Goal: Task Accomplishment & Management: Manage account settings

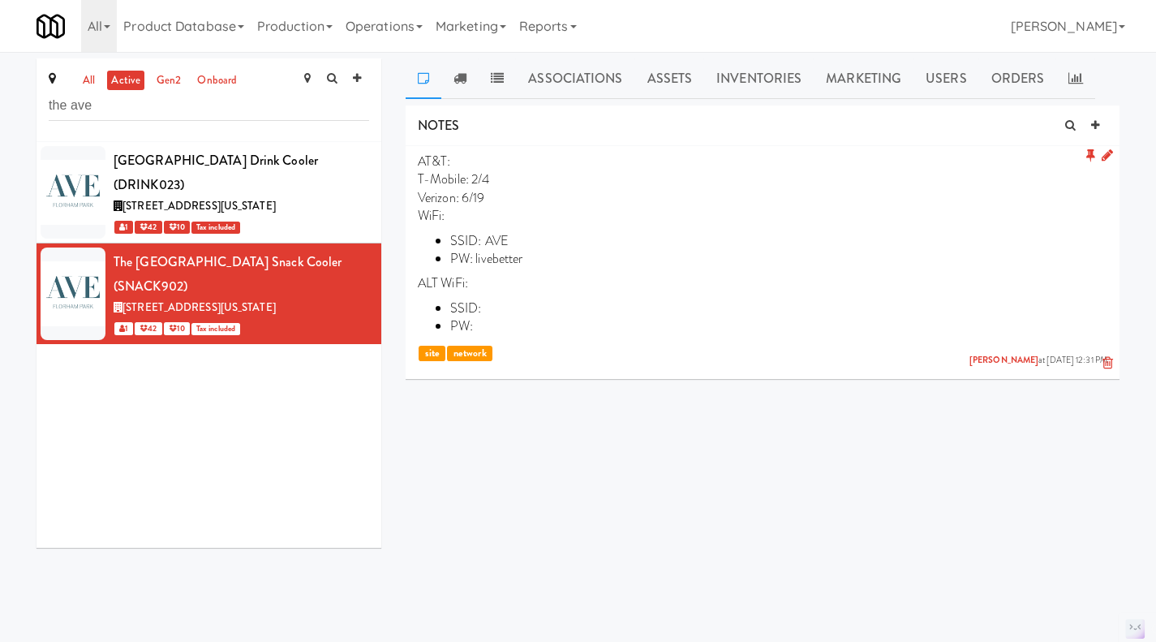
click at [1108, 161] on icon at bounding box center [1107, 155] width 11 height 14
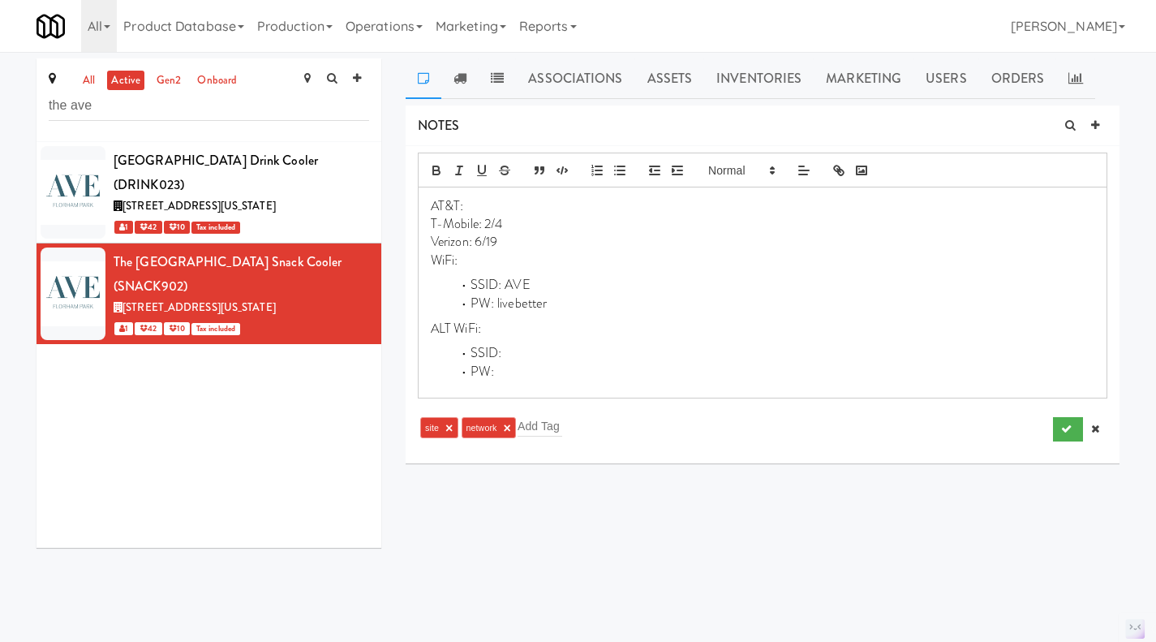
click at [483, 263] on p "WiFi:" at bounding box center [762, 260] width 663 height 18
click at [1061, 432] on icon "submit" at bounding box center [1066, 428] width 11 height 11
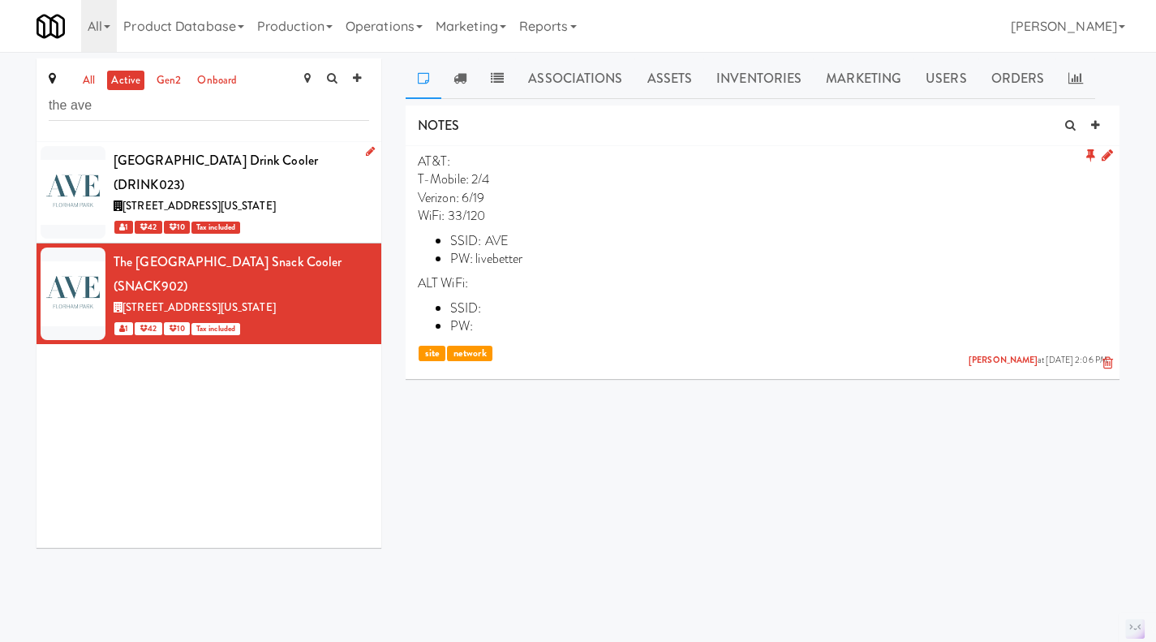
click at [335, 187] on div "[GEOGRAPHIC_DATA] Drink cooler (DRINK023)" at bounding box center [242, 172] width 256 height 48
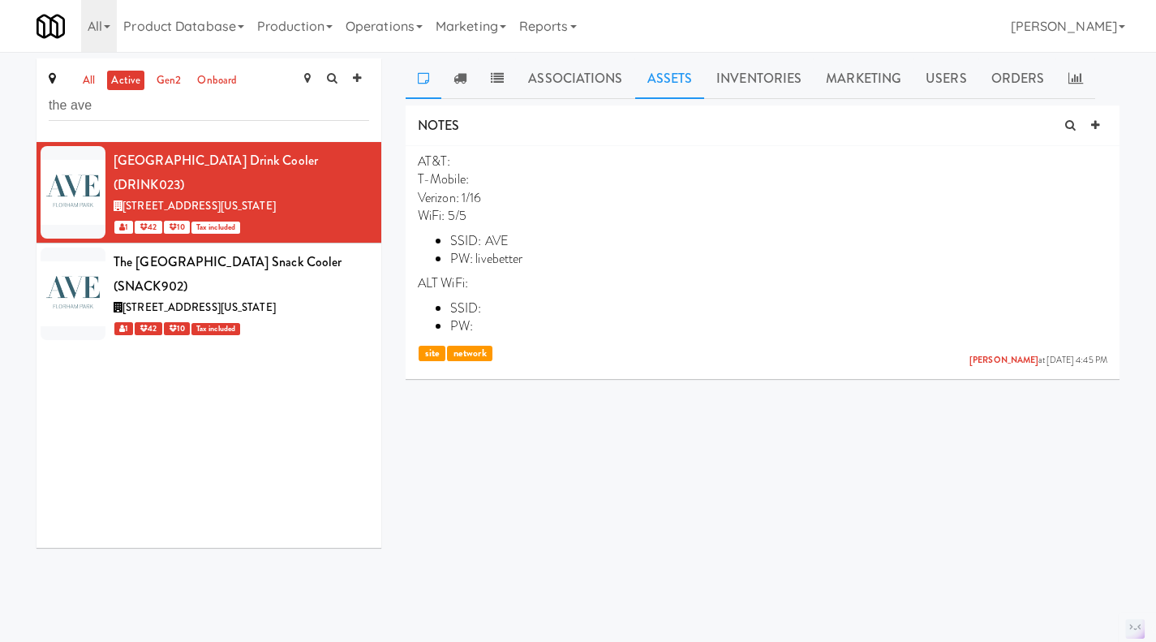
click at [681, 76] on link "Assets" at bounding box center [670, 78] width 70 height 41
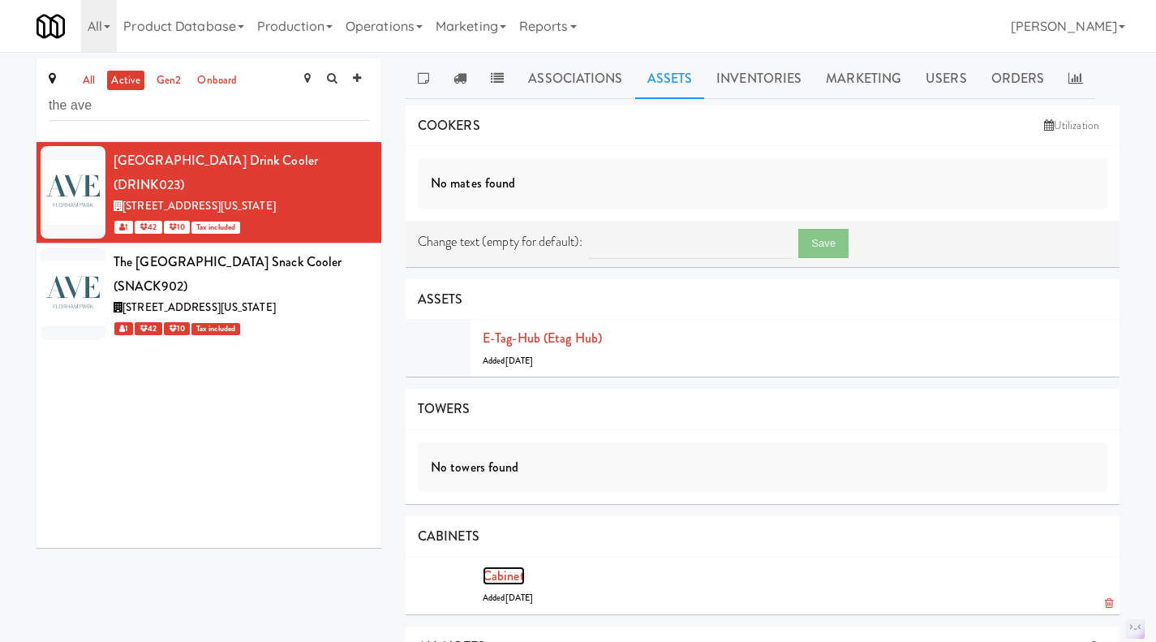
click at [498, 567] on link "Cabinet" at bounding box center [504, 575] width 42 height 19
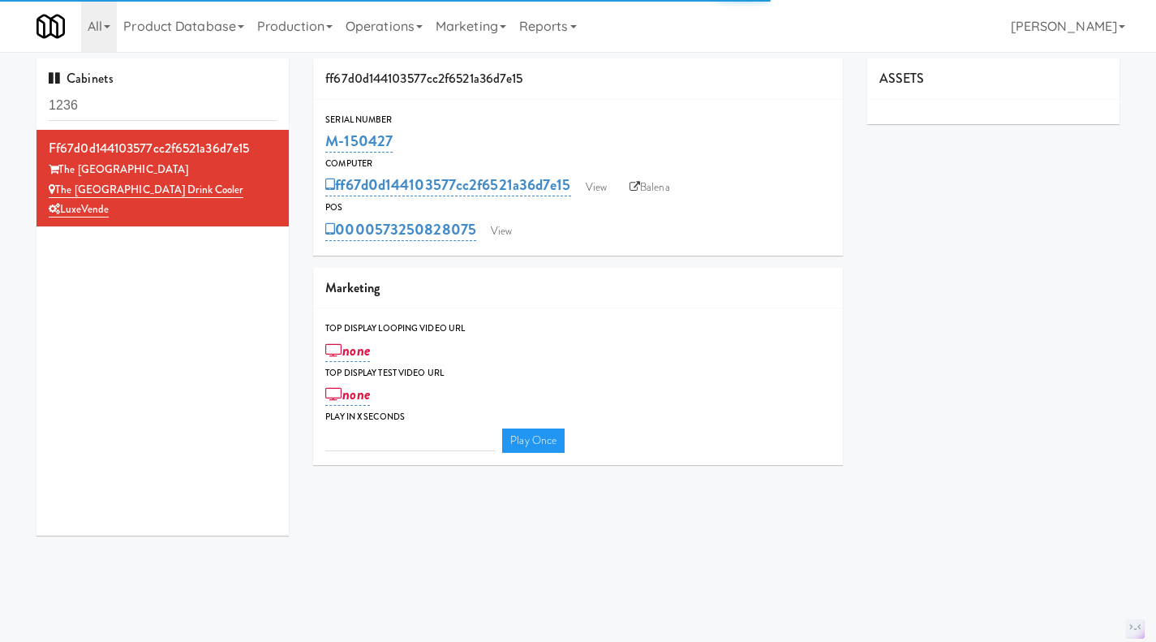
type input "3"
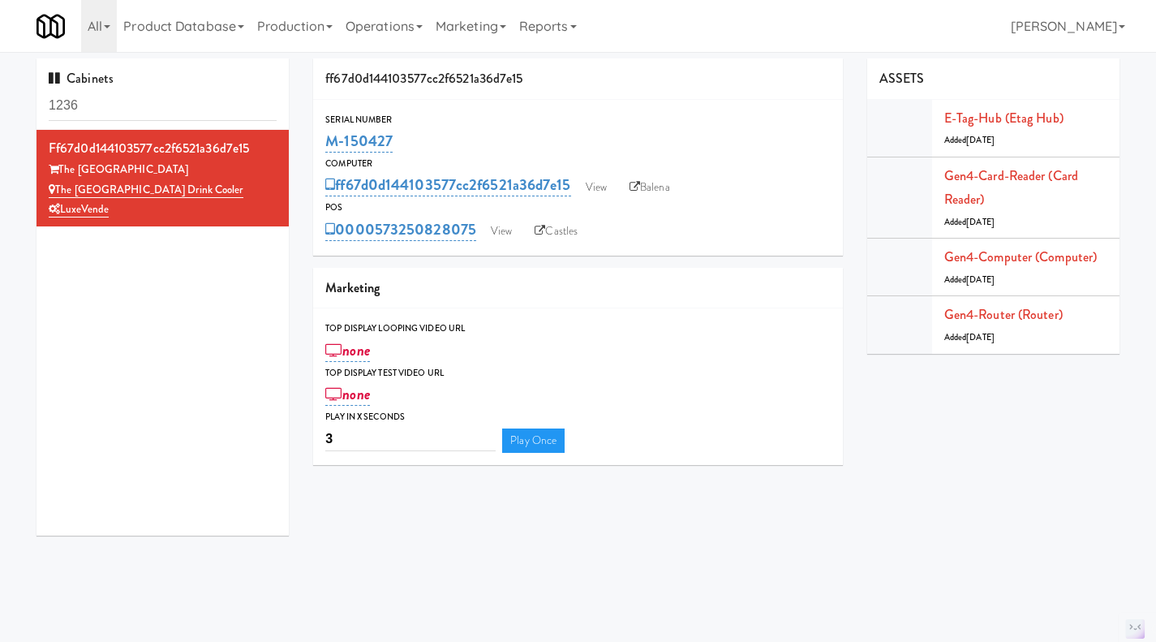
drag, startPoint x: 414, startPoint y: 145, endPoint x: 306, endPoint y: 142, distance: 107.9
click at [306, 142] on div "ff67d0d144103577cc2f6521a36d7e15 Serial Number M-150427 Computer ff67d0d1441035…" at bounding box center [578, 267] width 554 height 419
copy link "M-150427"
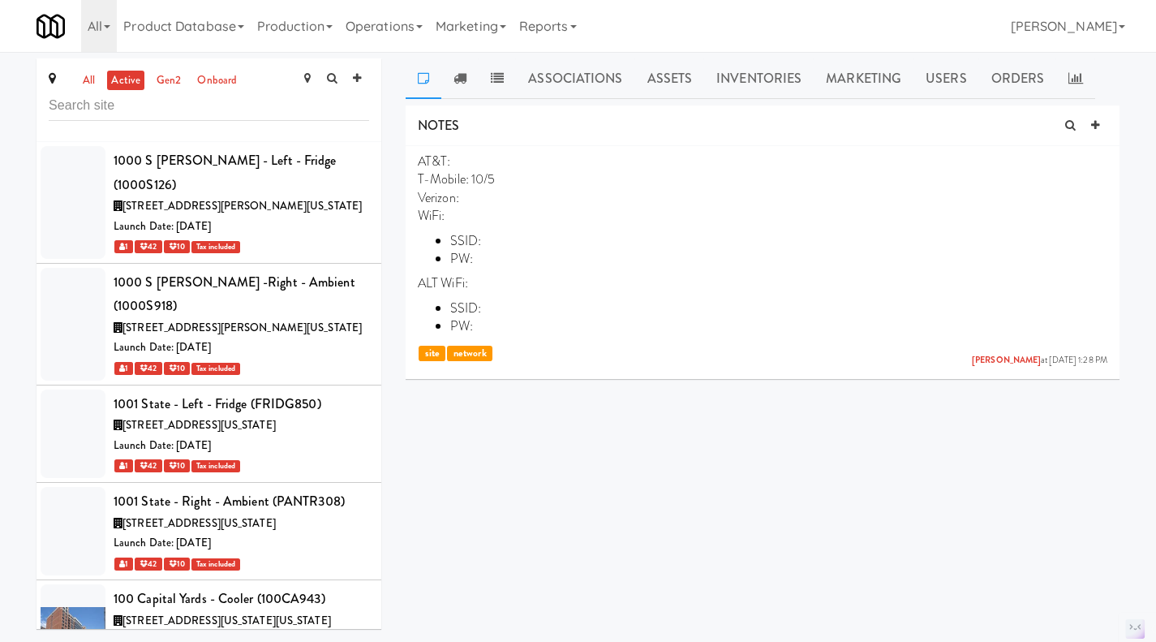
scroll to position [72109, 0]
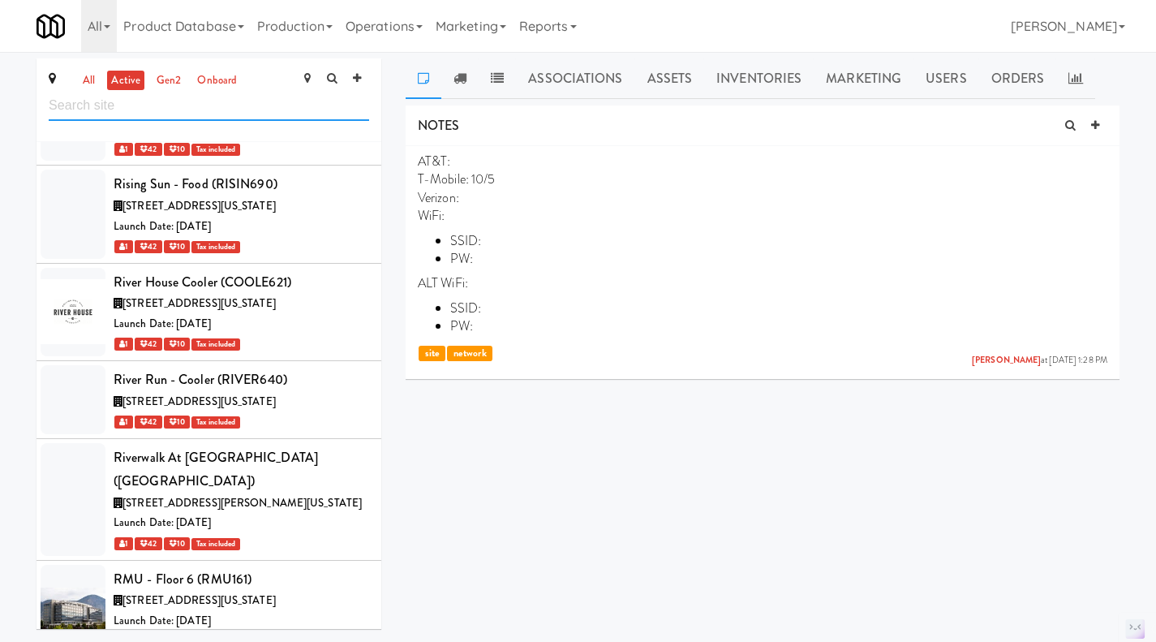
click at [195, 110] on input "text" at bounding box center [209, 106] width 320 height 30
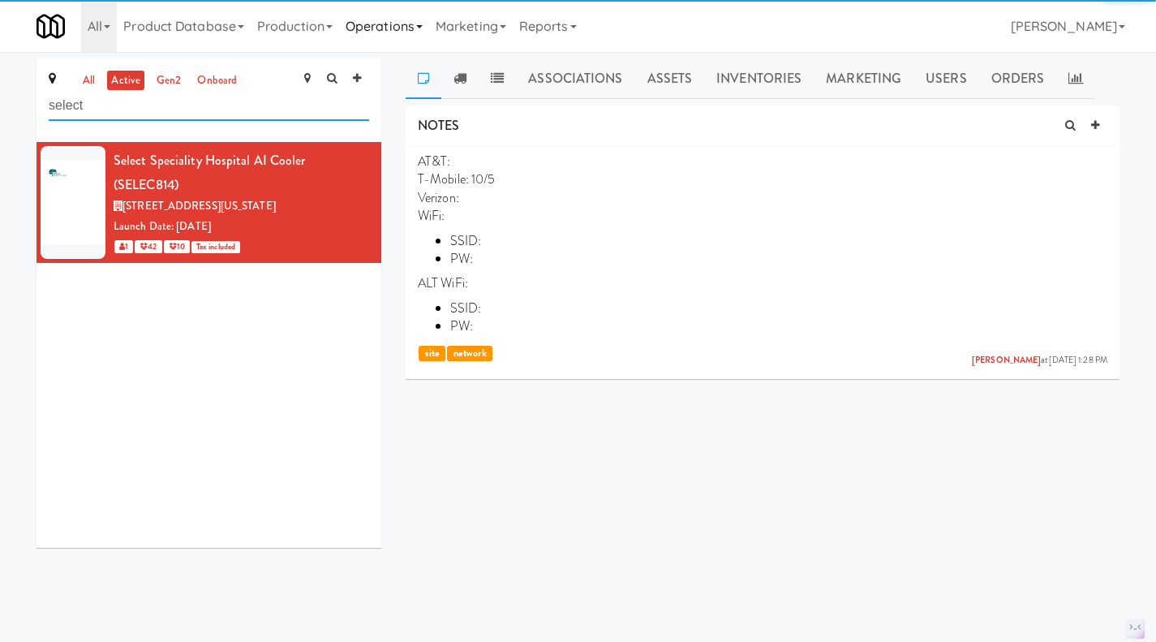
scroll to position [0, 0]
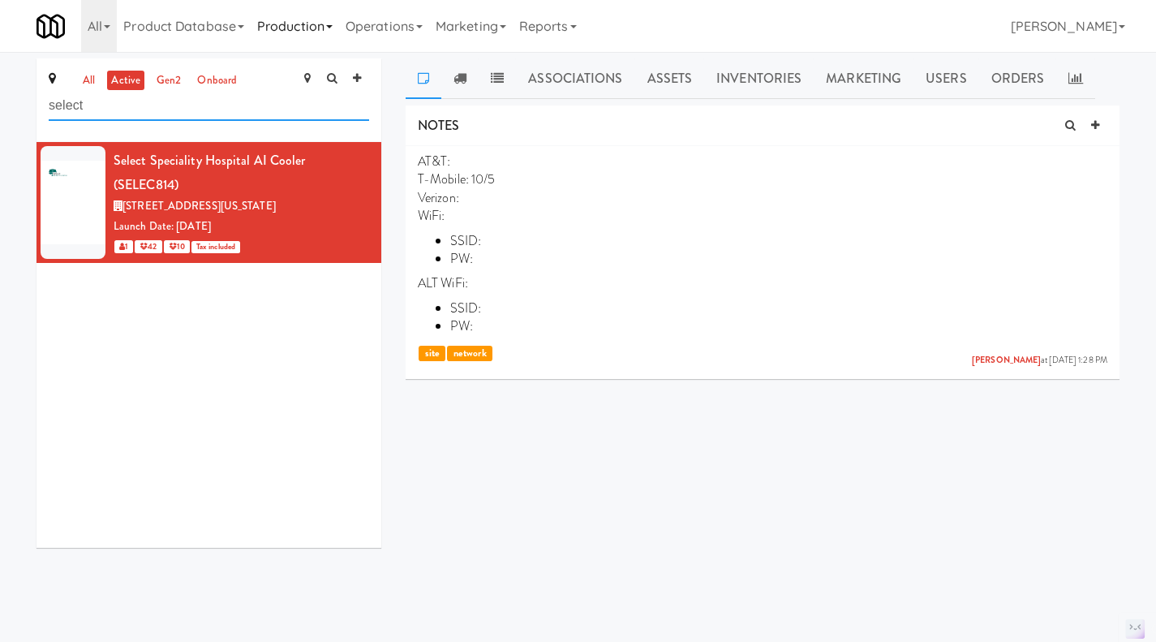
type input "select"
click at [320, 35] on link "Production" at bounding box center [295, 26] width 88 height 52
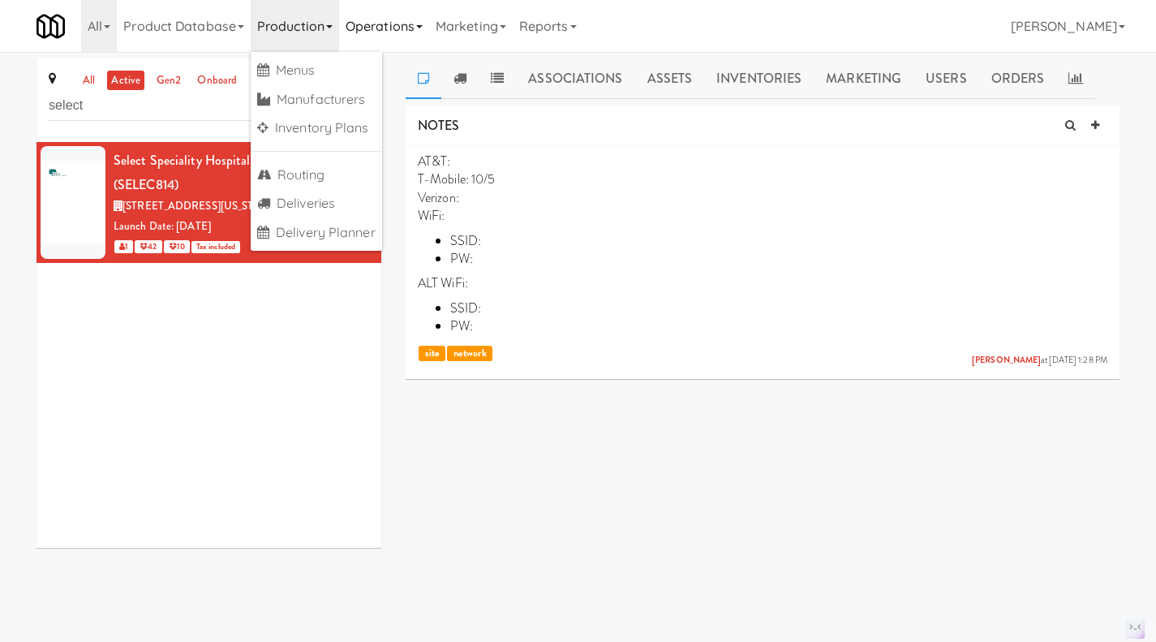
click at [380, 49] on link "Operations" at bounding box center [384, 26] width 90 height 52
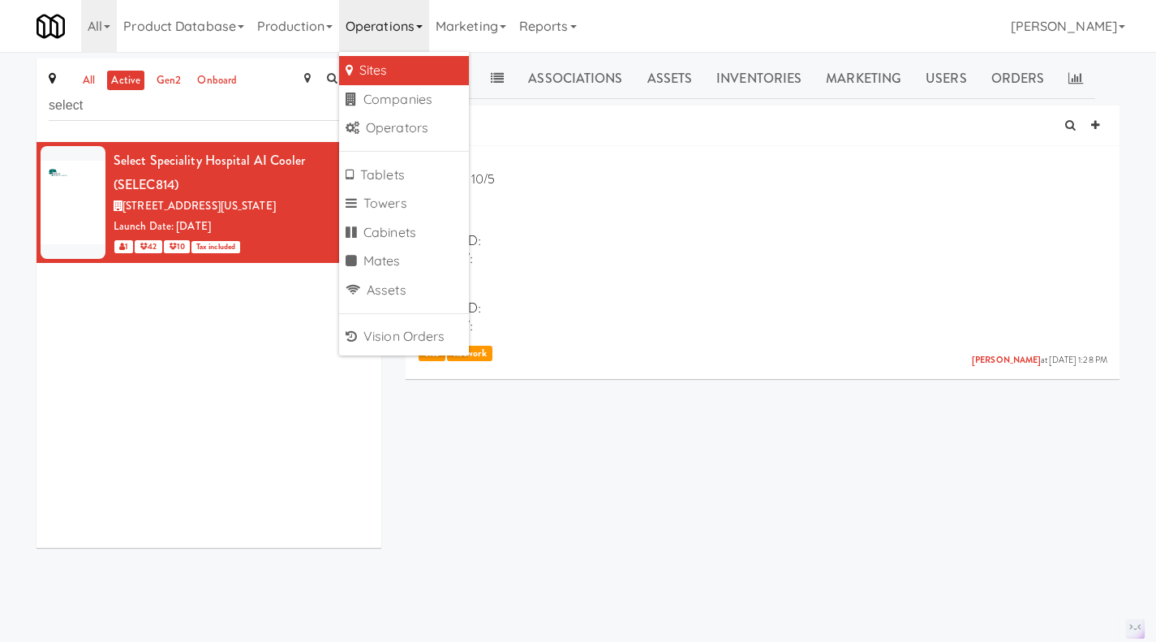
click at [383, 32] on link "Operations" at bounding box center [384, 26] width 90 height 52
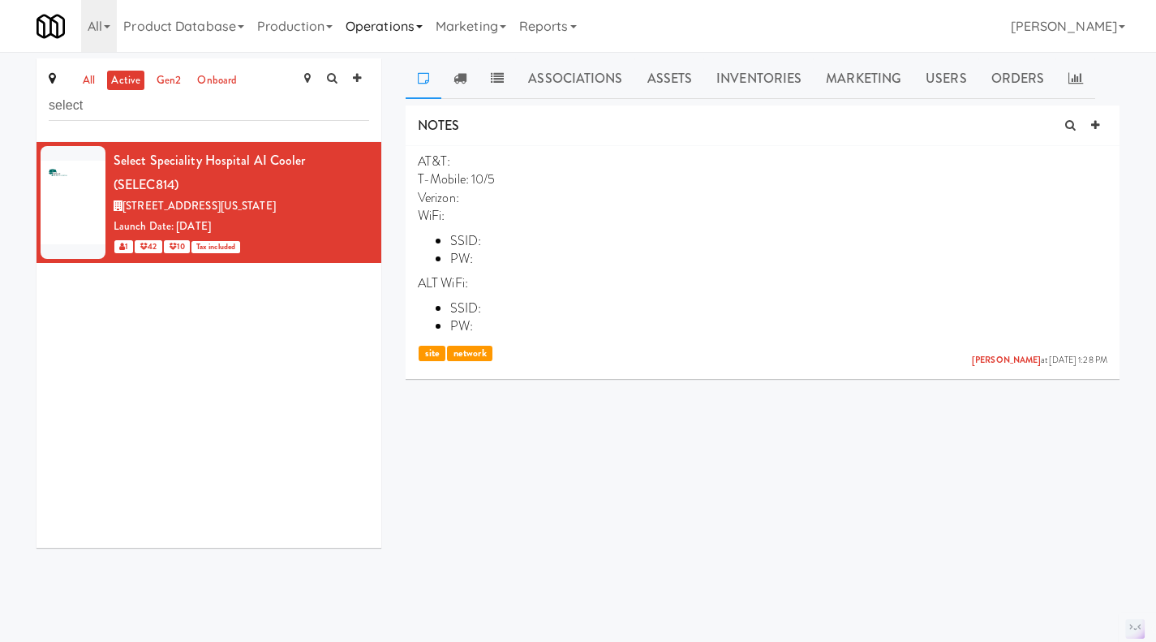
click at [380, 15] on link "Operations" at bounding box center [384, 26] width 90 height 52
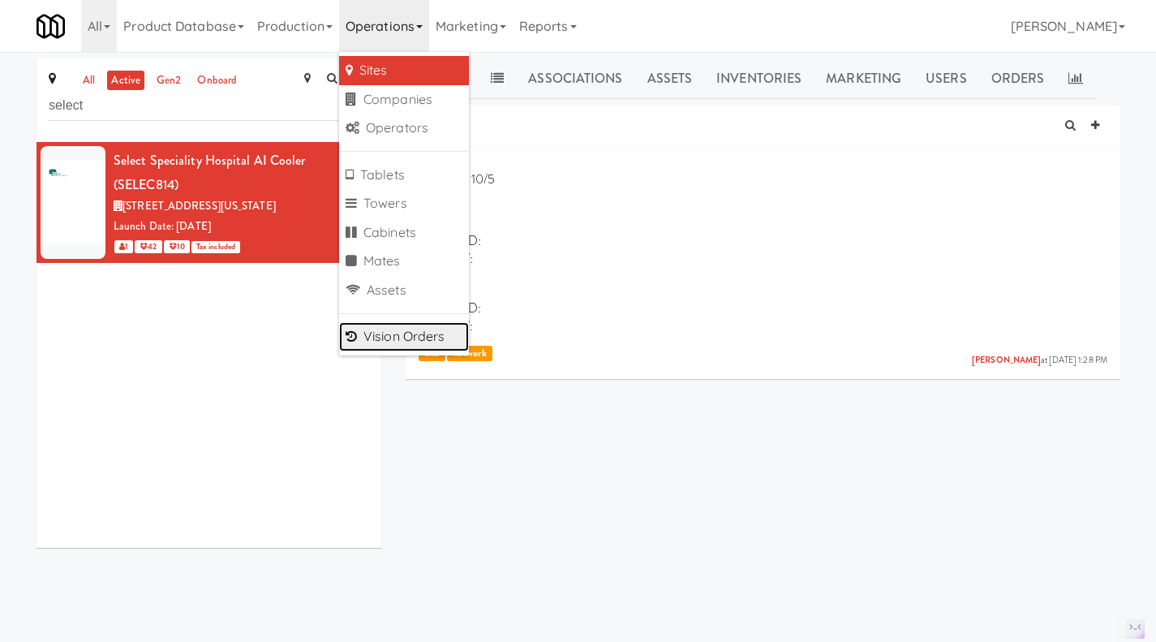
click at [393, 341] on link "Vision Orders" at bounding box center [404, 336] width 130 height 29
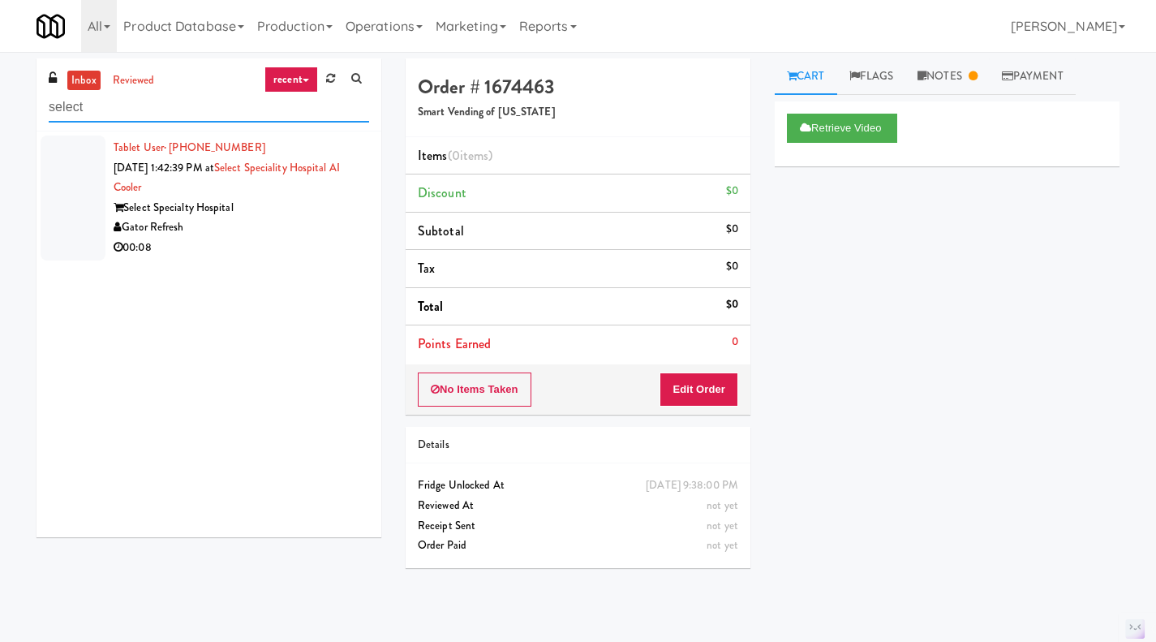
type input "select"
click at [311, 209] on div "Select Specialty Hospital" at bounding box center [242, 208] width 256 height 20
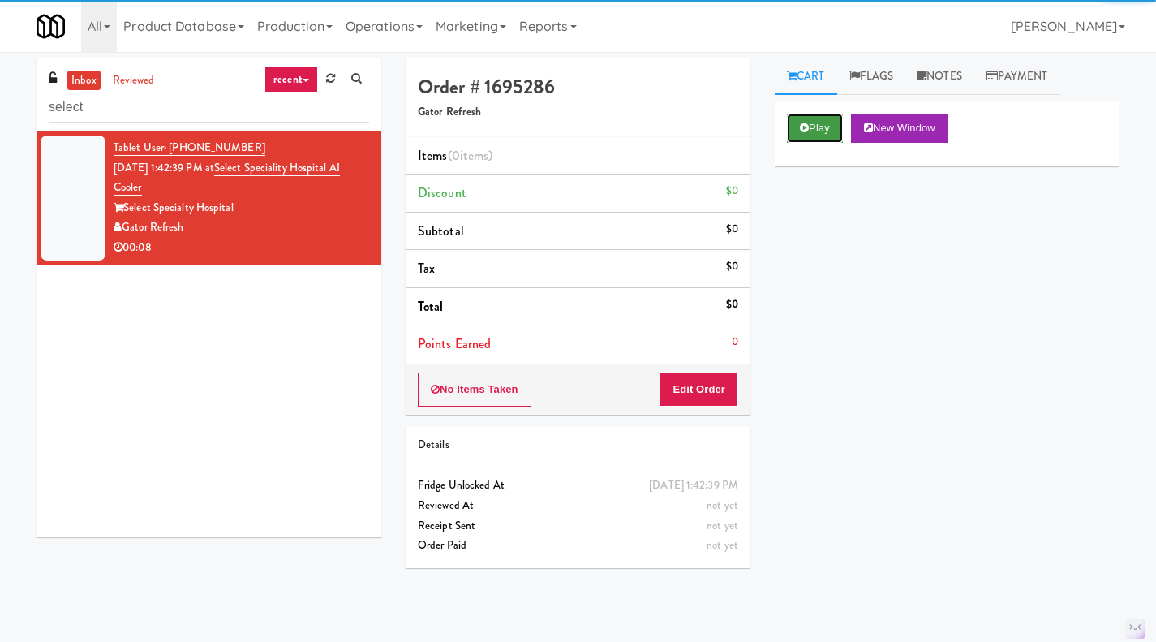
click at [805, 132] on icon at bounding box center [804, 127] width 9 height 11
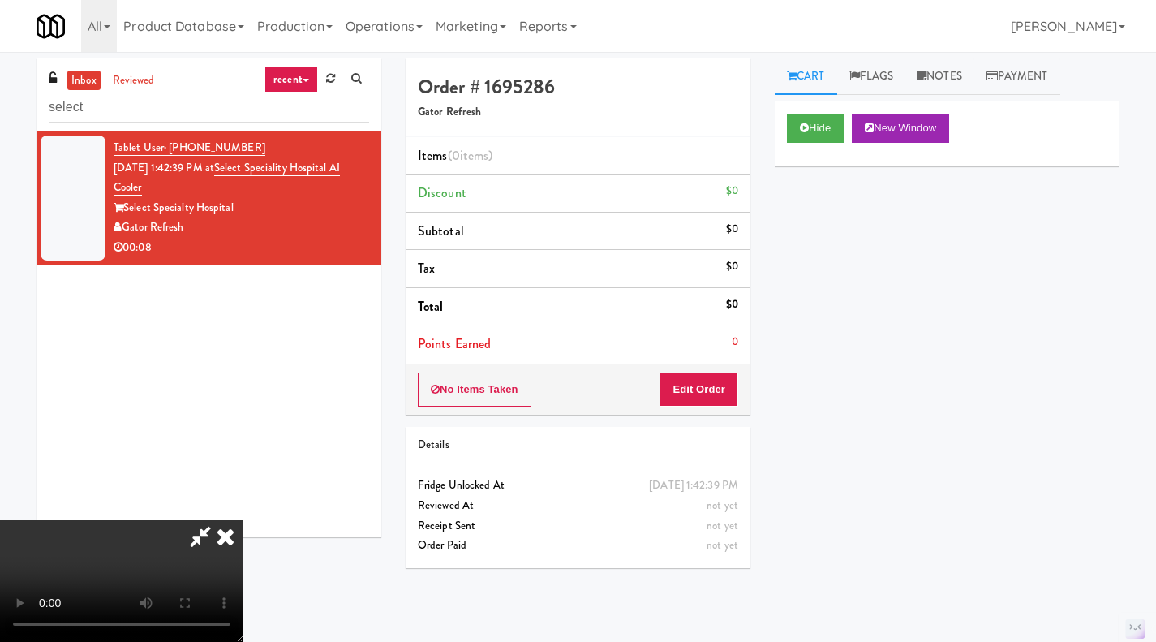
click at [243, 520] on icon at bounding box center [226, 536] width 36 height 32
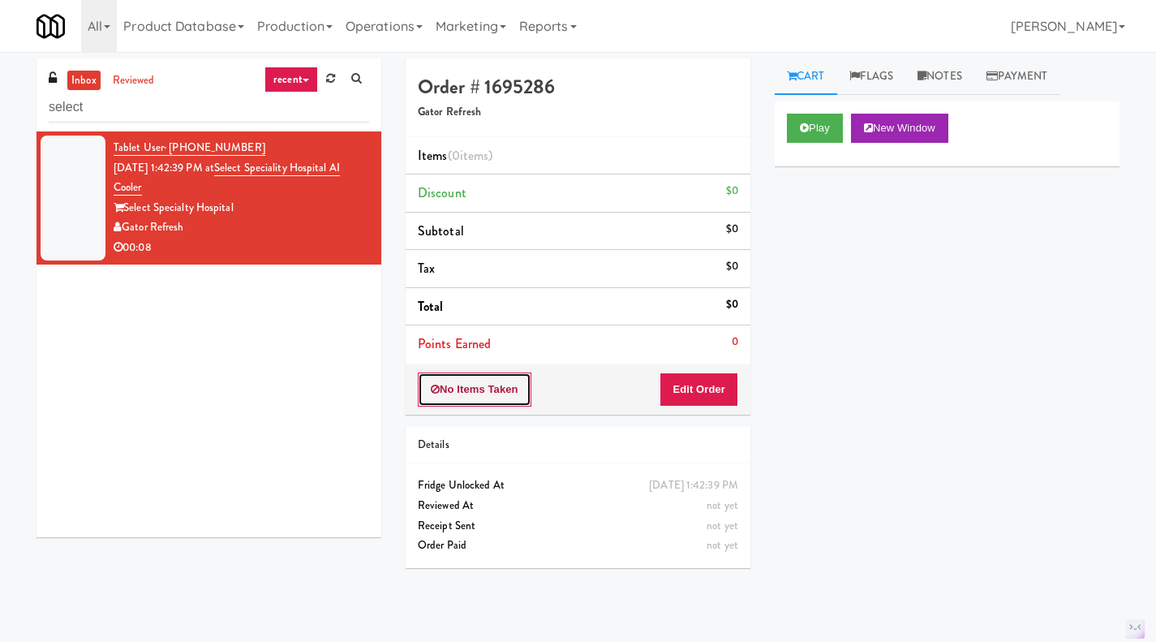
click at [475, 388] on button "No Items Taken" at bounding box center [475, 389] width 114 height 34
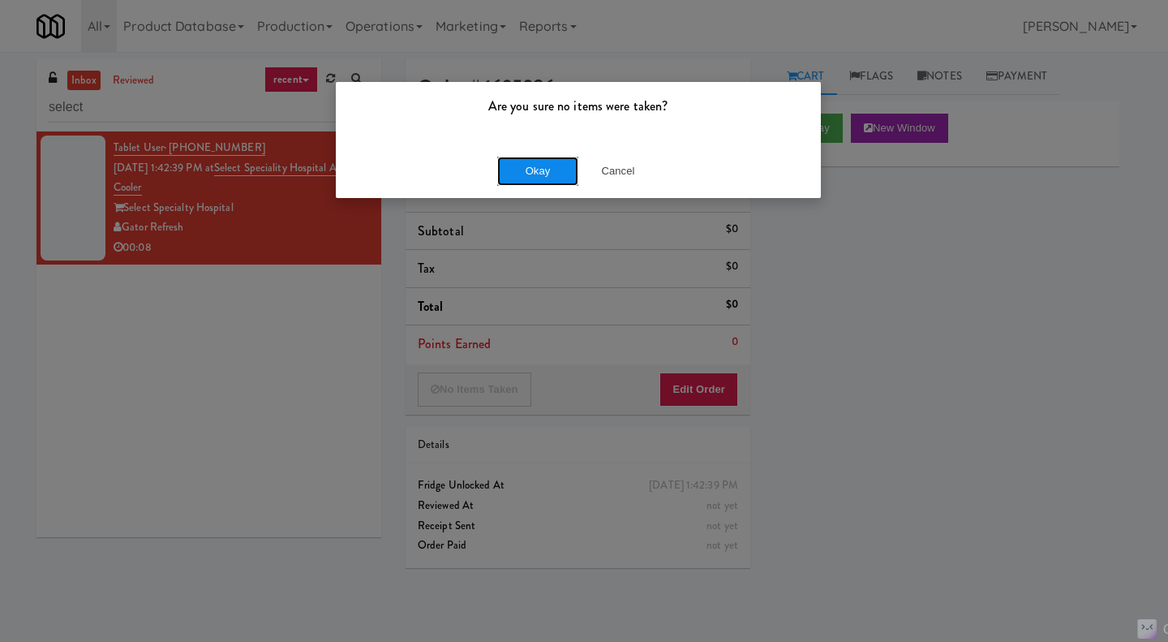
click at [524, 169] on button "Okay" at bounding box center [537, 171] width 81 height 29
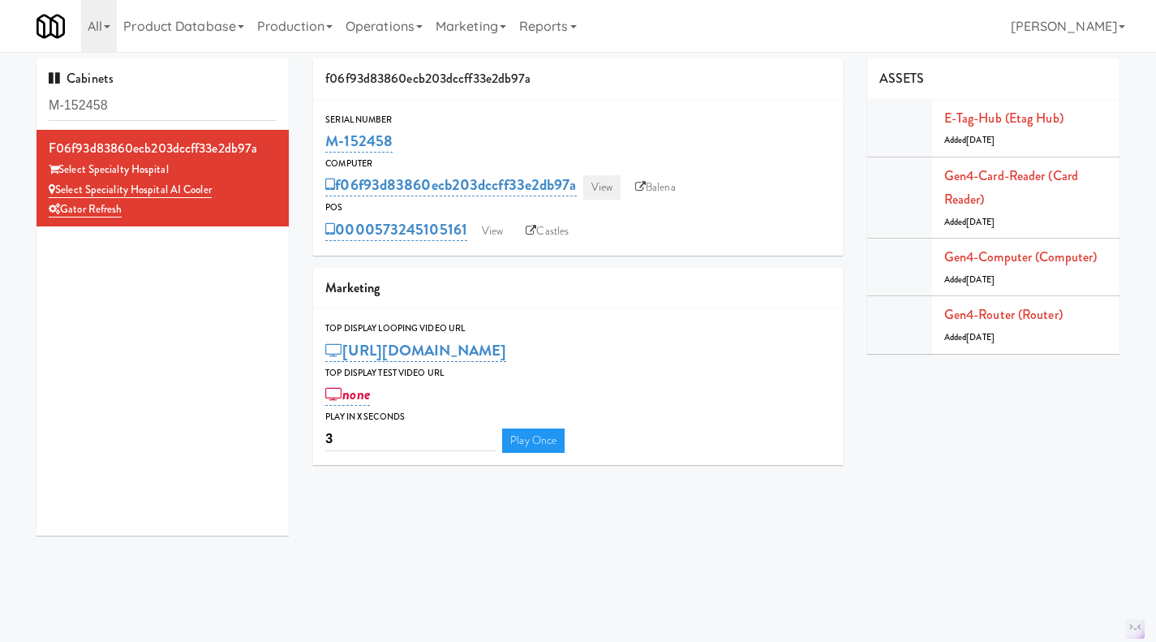
click at [622, 195] on div "f06f93d83860ecb203dccff33e2db97a View Balena" at bounding box center [577, 185] width 505 height 28
click at [613, 192] on link "View" at bounding box center [601, 187] width 37 height 24
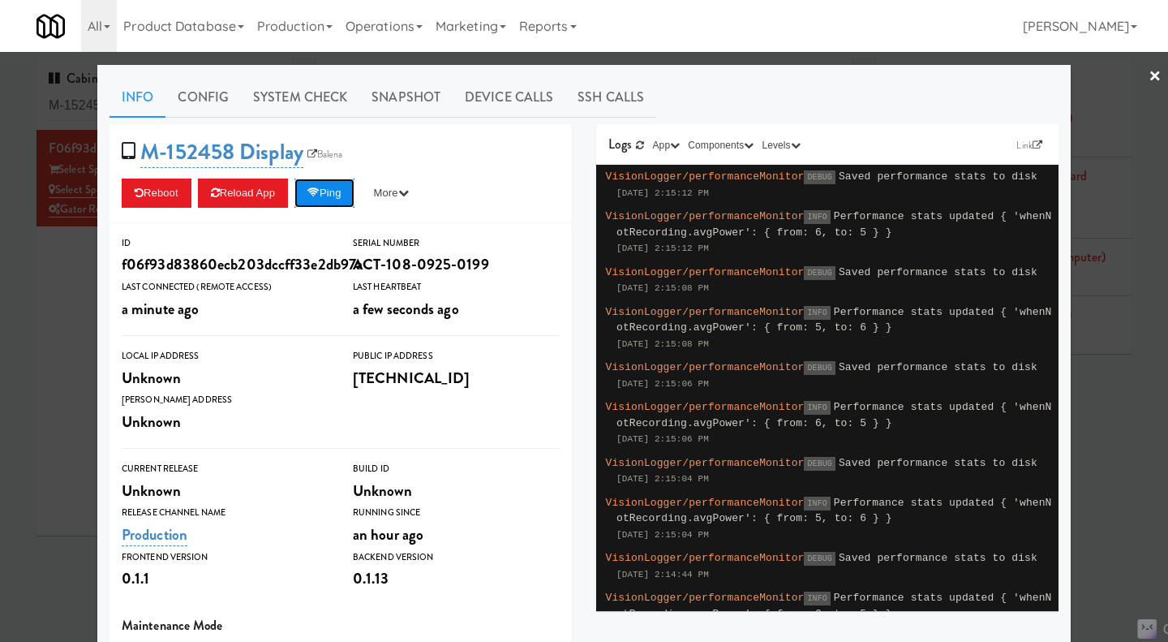
click at [317, 201] on button "Ping" at bounding box center [324, 192] width 60 height 29
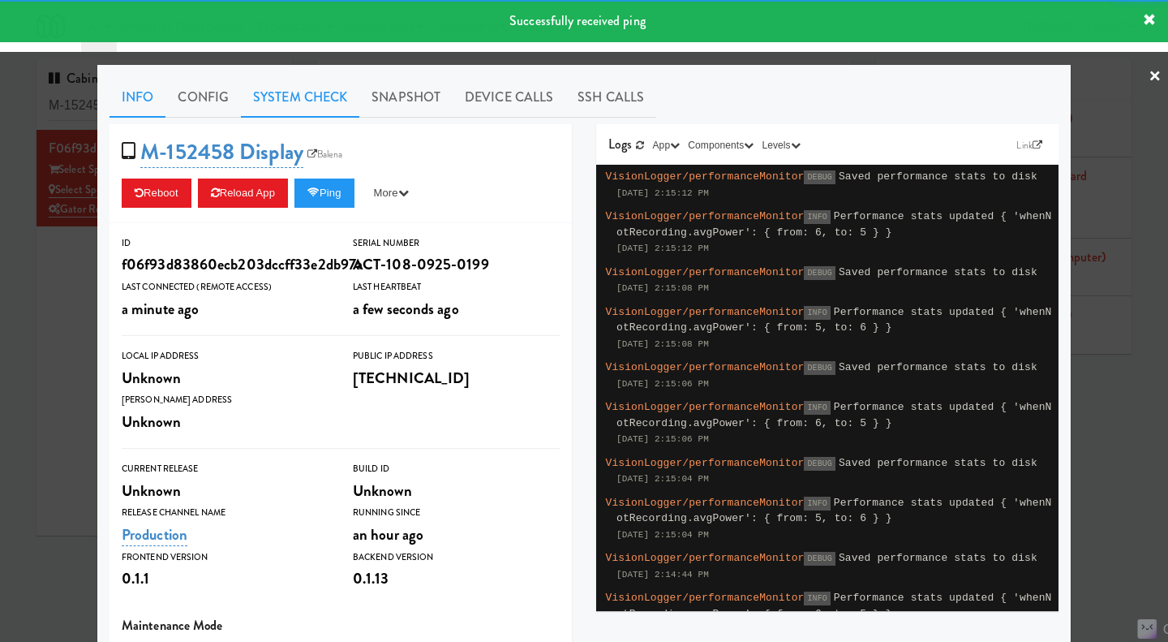
click at [328, 99] on link "System Check" at bounding box center [300, 97] width 118 height 41
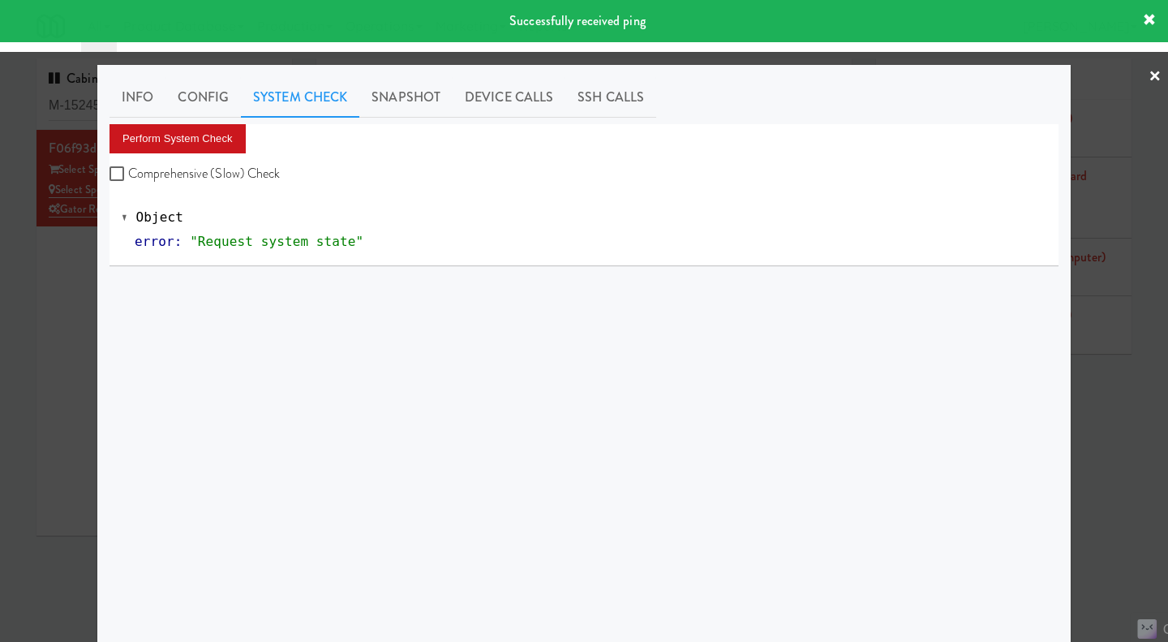
drag, startPoint x: 254, startPoint y: 176, endPoint x: 224, endPoint y: 152, distance: 38.1
click at [254, 176] on label "Comprehensive (Slow) Check" at bounding box center [195, 173] width 171 height 24
click at [193, 129] on button "Perform System Check" at bounding box center [178, 138] width 136 height 29
click at [203, 168] on label "Comprehensive (Slow) Check" at bounding box center [195, 173] width 171 height 24
click at [128, 168] on input "Comprehensive (Slow) Check" at bounding box center [119, 174] width 19 height 13
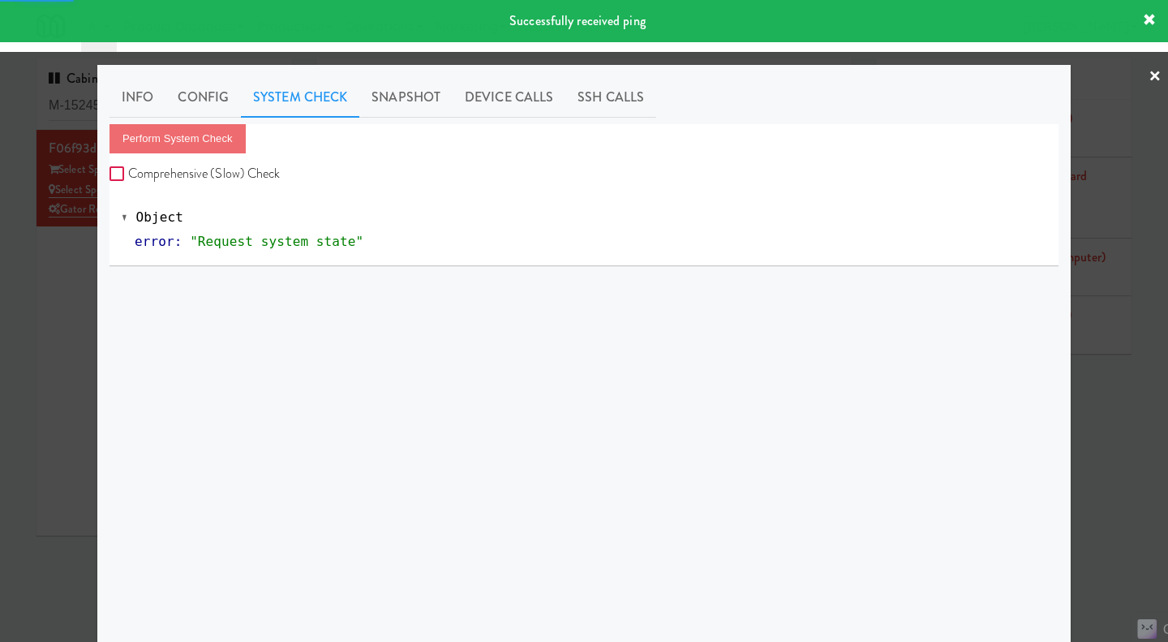
checkbox input "true"
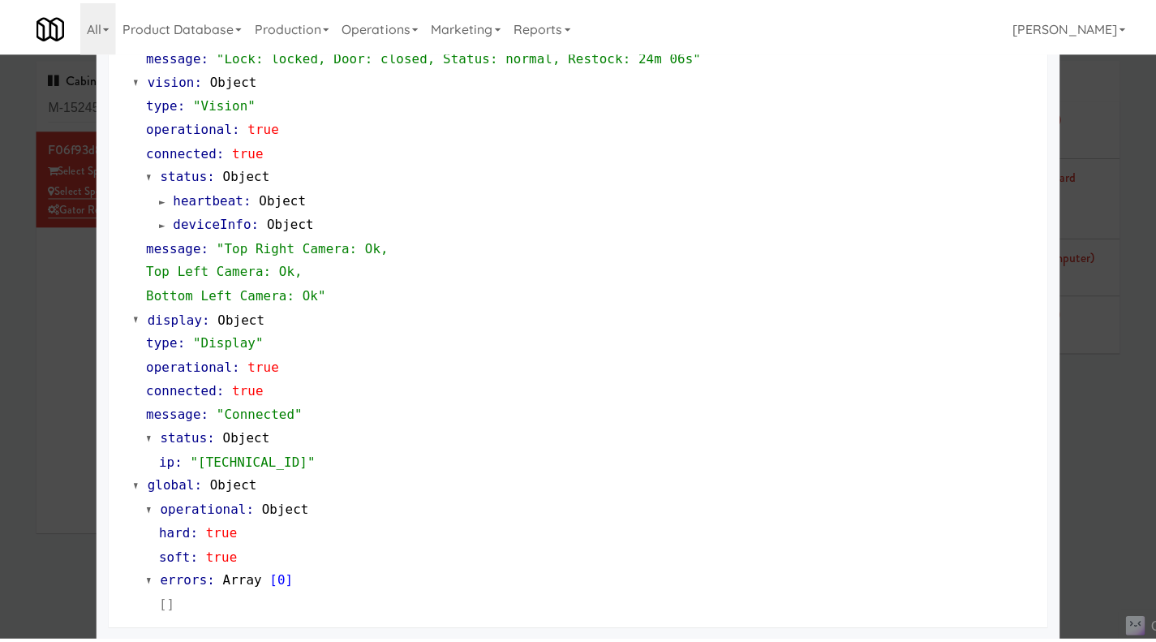
scroll to position [642, 0]
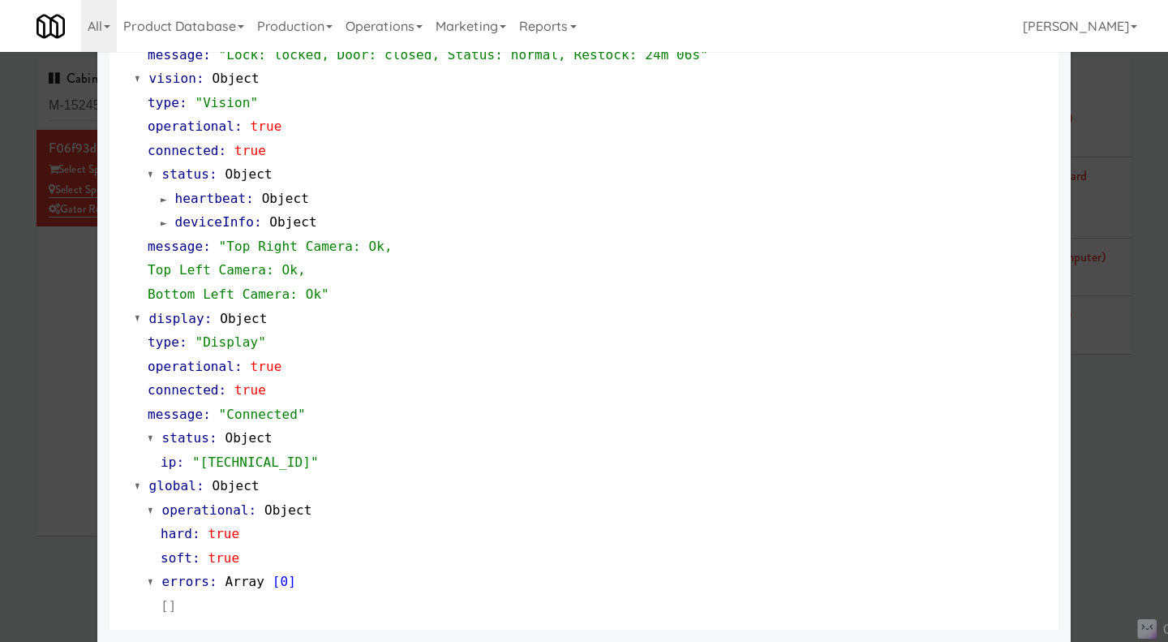
click at [1111, 513] on div at bounding box center [584, 321] width 1168 height 642
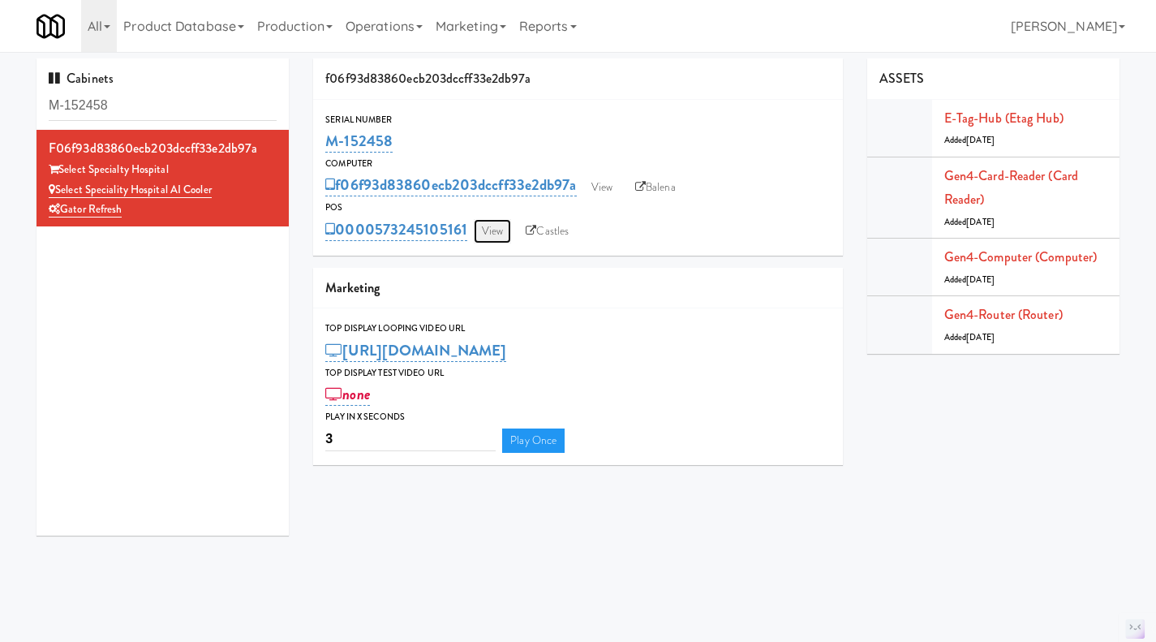
click at [502, 231] on link "View" at bounding box center [492, 231] width 37 height 24
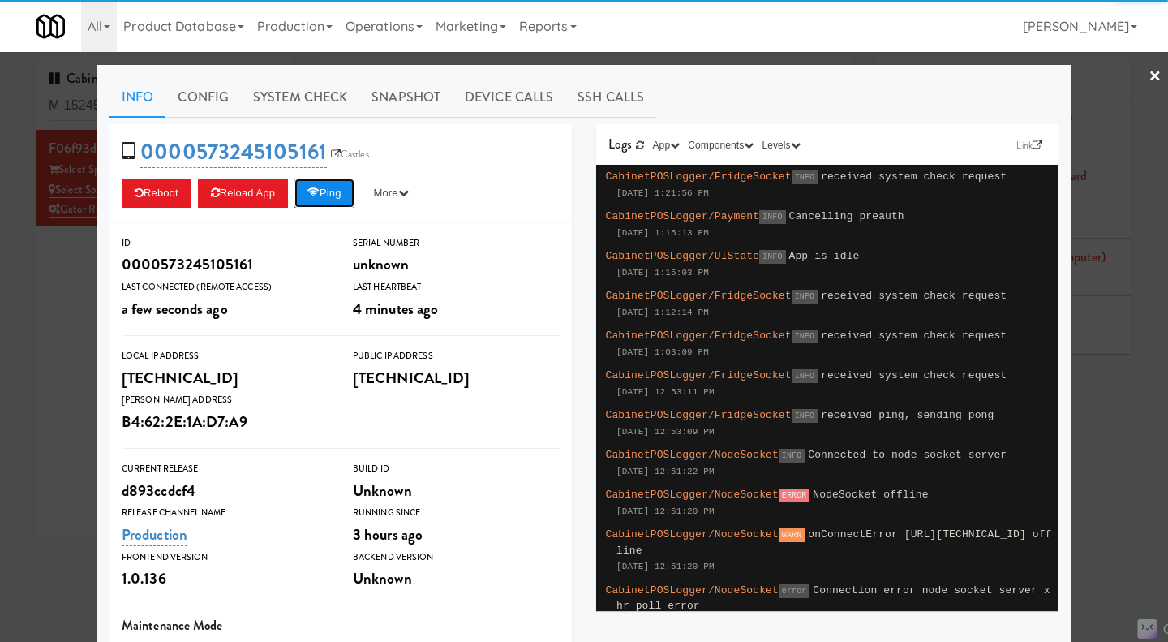
click at [324, 195] on button "Ping" at bounding box center [324, 192] width 60 height 29
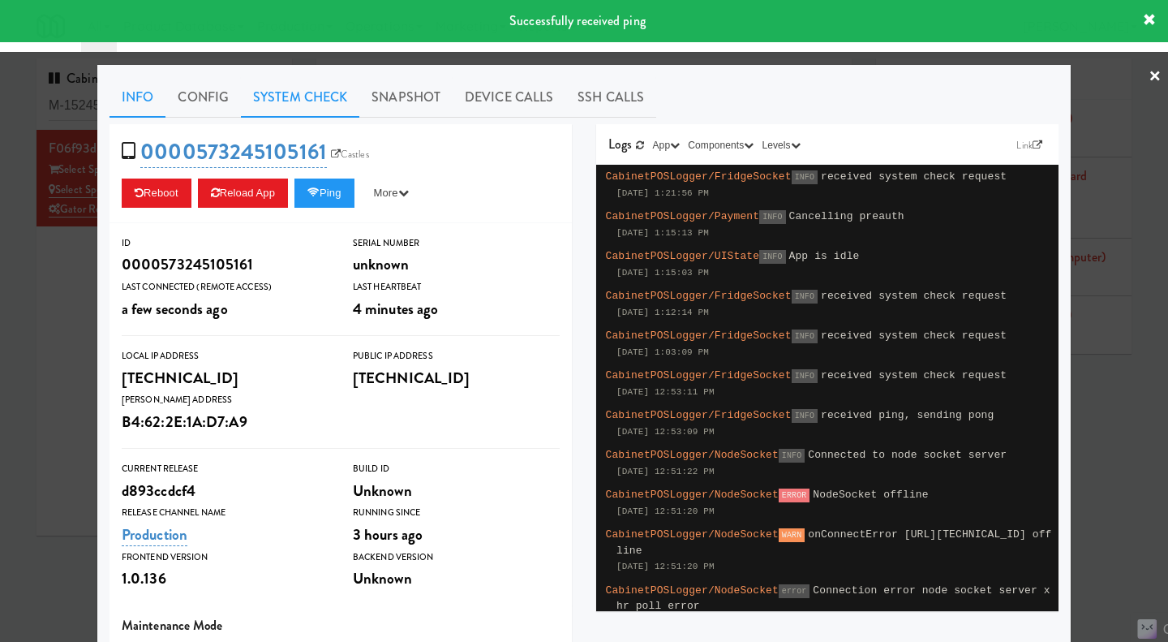
click at [290, 101] on link "System Check" at bounding box center [300, 97] width 118 height 41
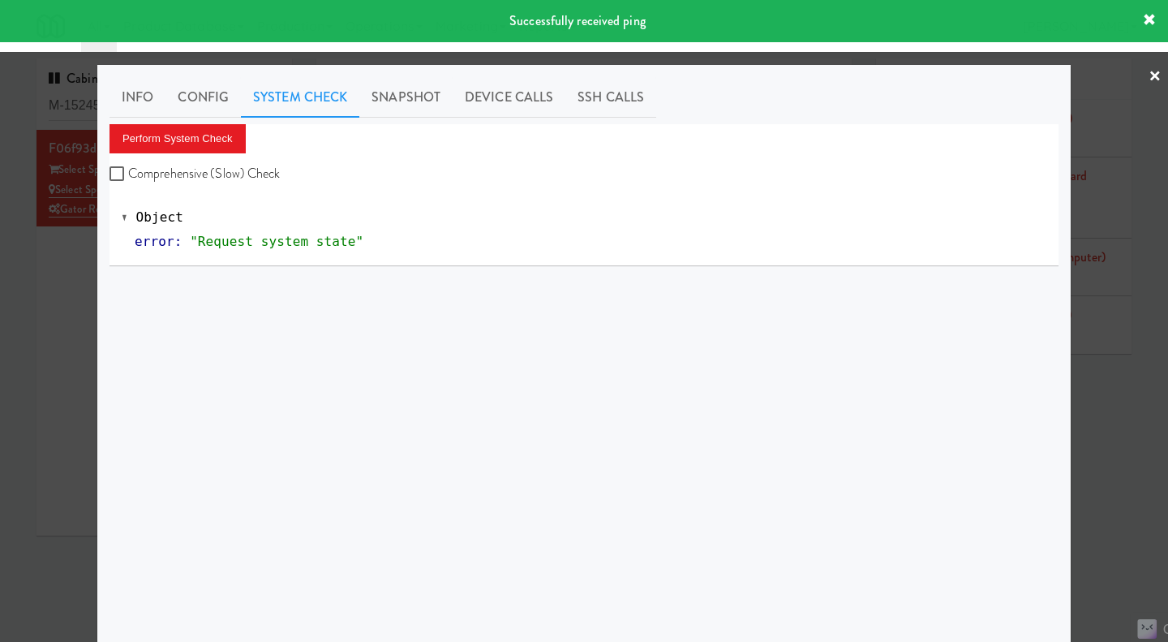
click at [219, 170] on label "Comprehensive (Slow) Check" at bounding box center [195, 173] width 171 height 24
click at [128, 170] on input "Comprehensive (Slow) Check" at bounding box center [119, 174] width 19 height 13
checkbox input "true"
click at [191, 134] on button "Perform System Check" at bounding box center [178, 138] width 136 height 29
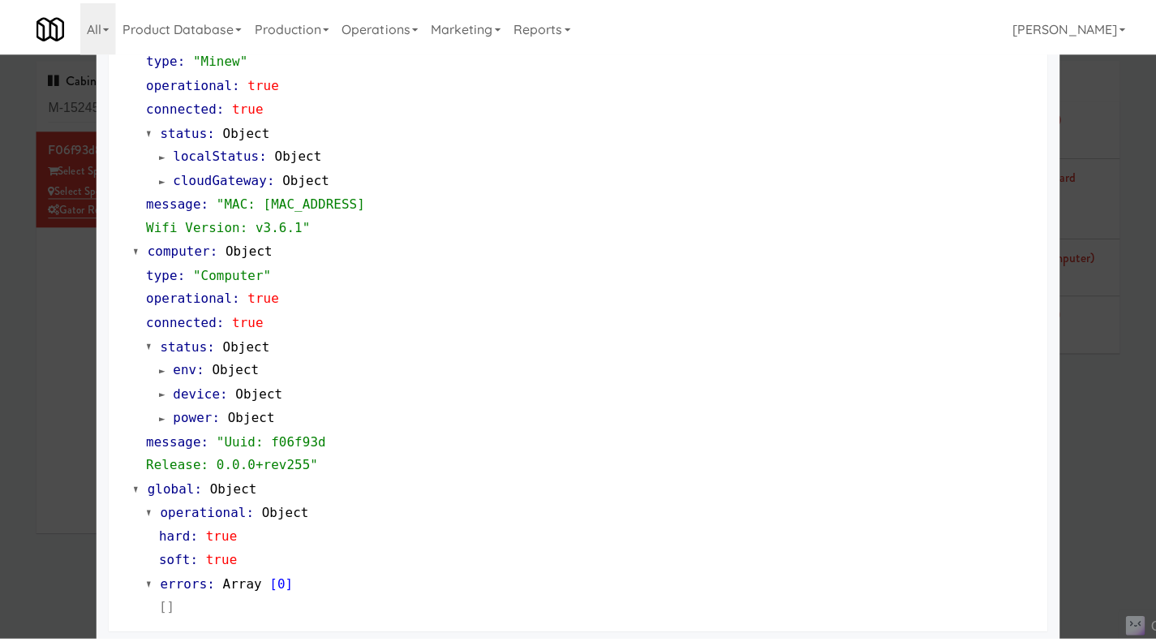
scroll to position [1385, 0]
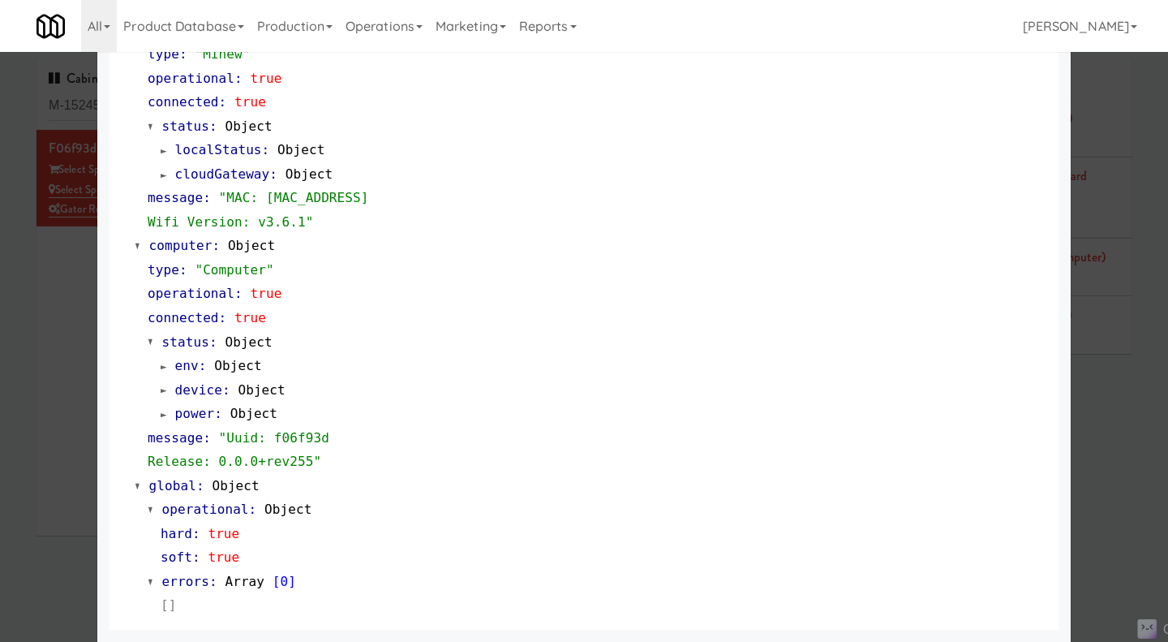
click at [1122, 420] on div at bounding box center [584, 321] width 1168 height 642
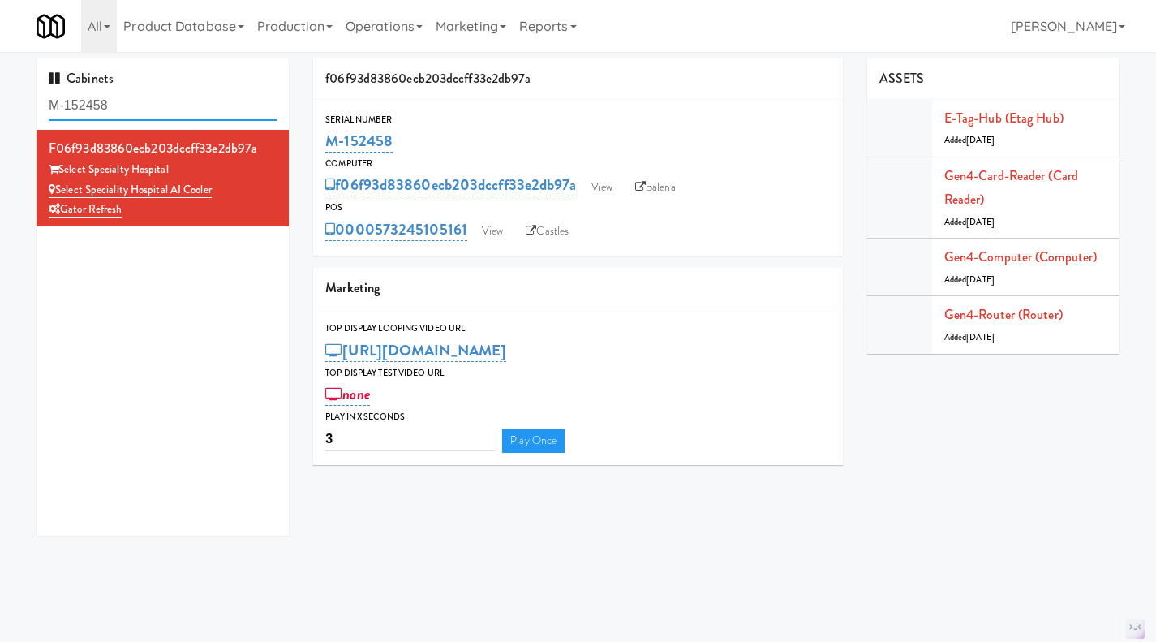
click at [123, 101] on input "M-152458" at bounding box center [163, 106] width 228 height 30
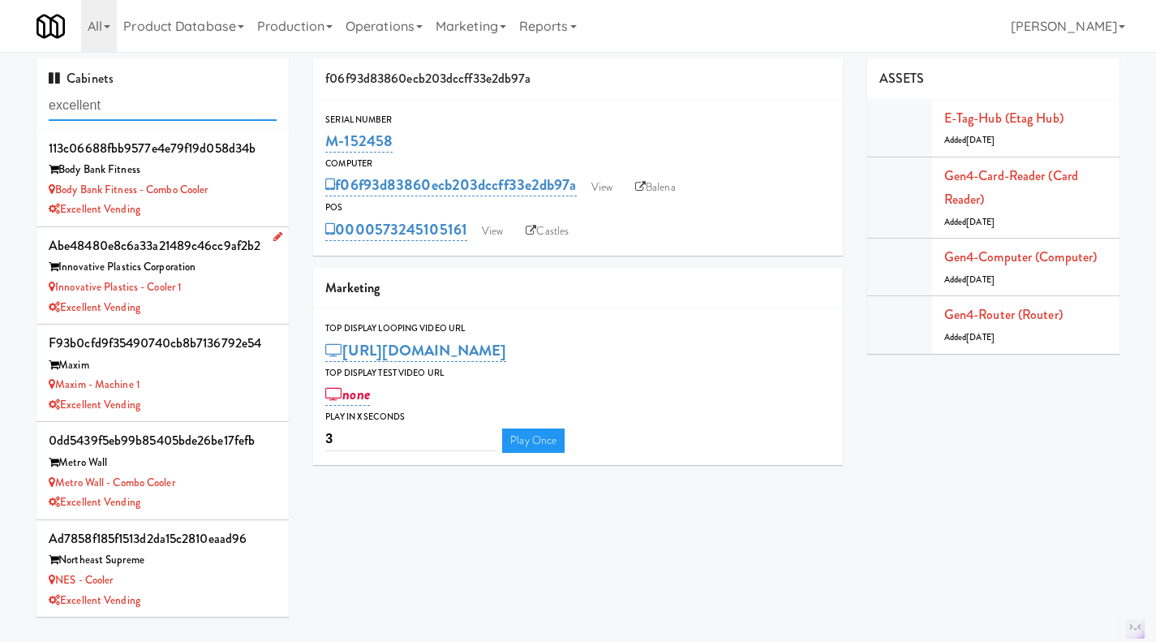
type input "excellent"
drag, startPoint x: 209, startPoint y: 270, endPoint x: 62, endPoint y: 273, distance: 146.8
click at [62, 273] on div "Innovative Plastics Corporation" at bounding box center [163, 267] width 228 height 20
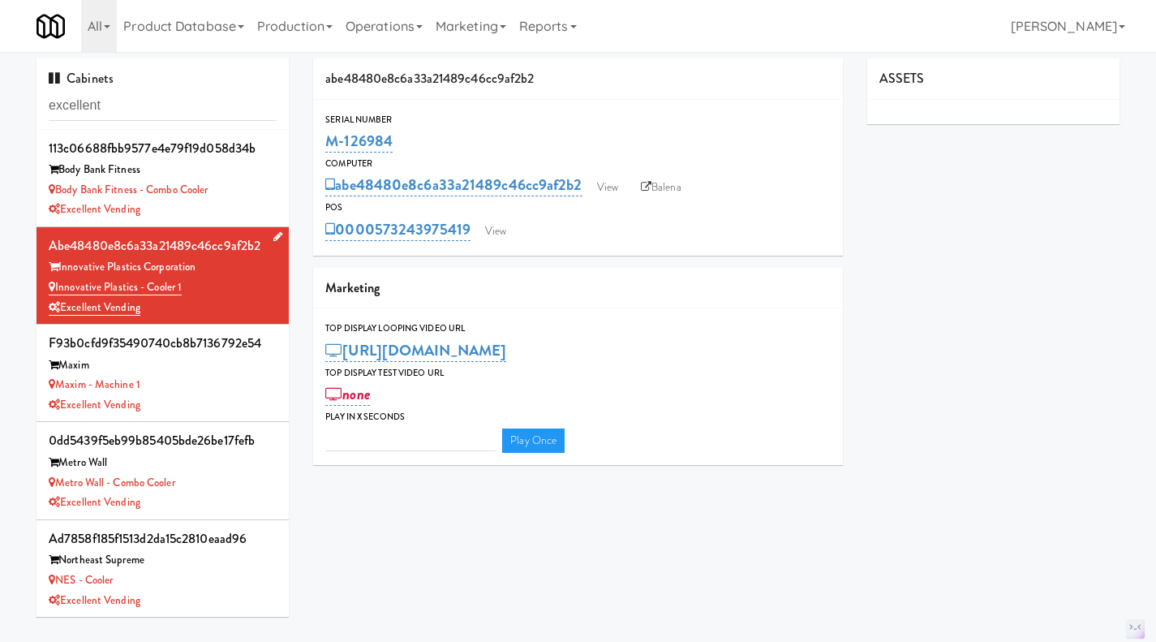
type input "3"
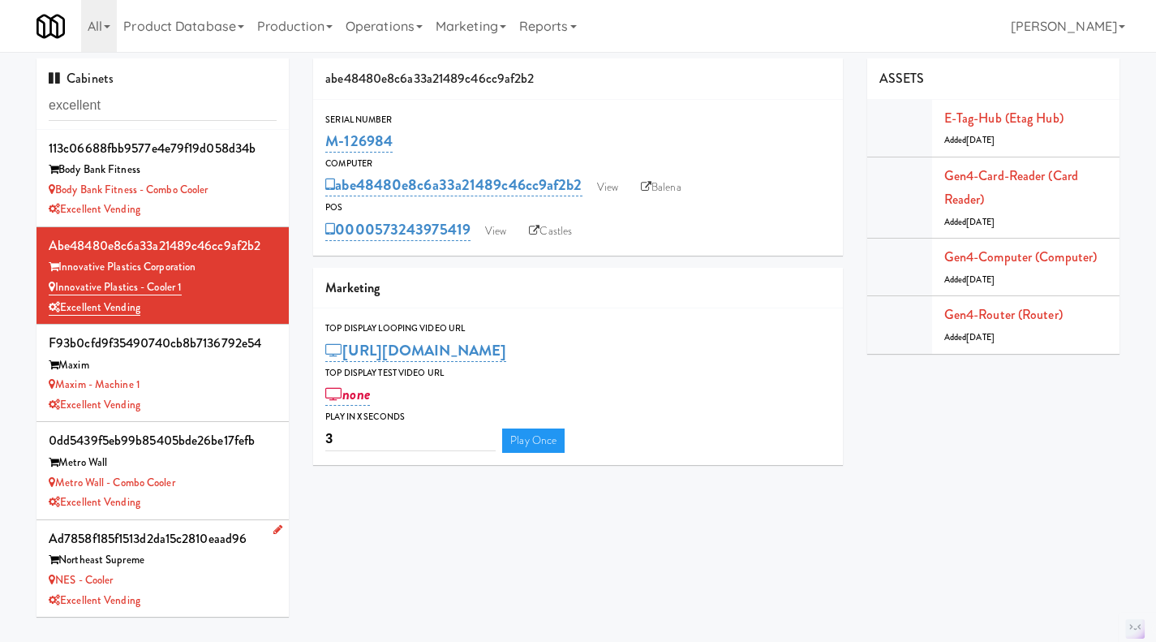
click at [188, 579] on div "NES - Cooler" at bounding box center [163, 580] width 228 height 20
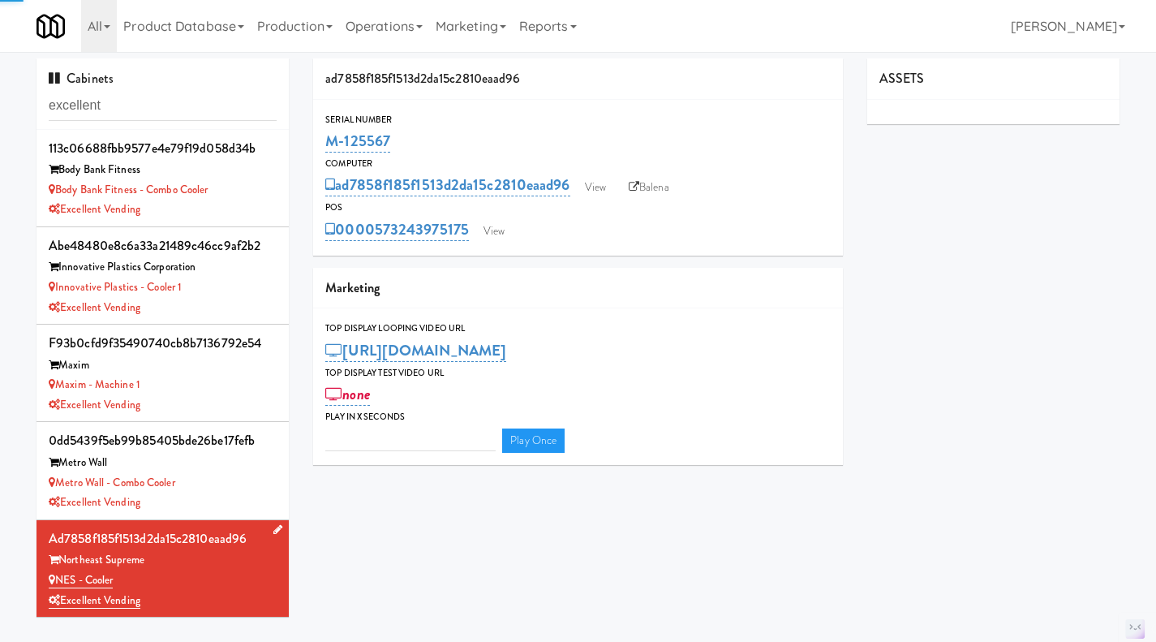
type input "3"
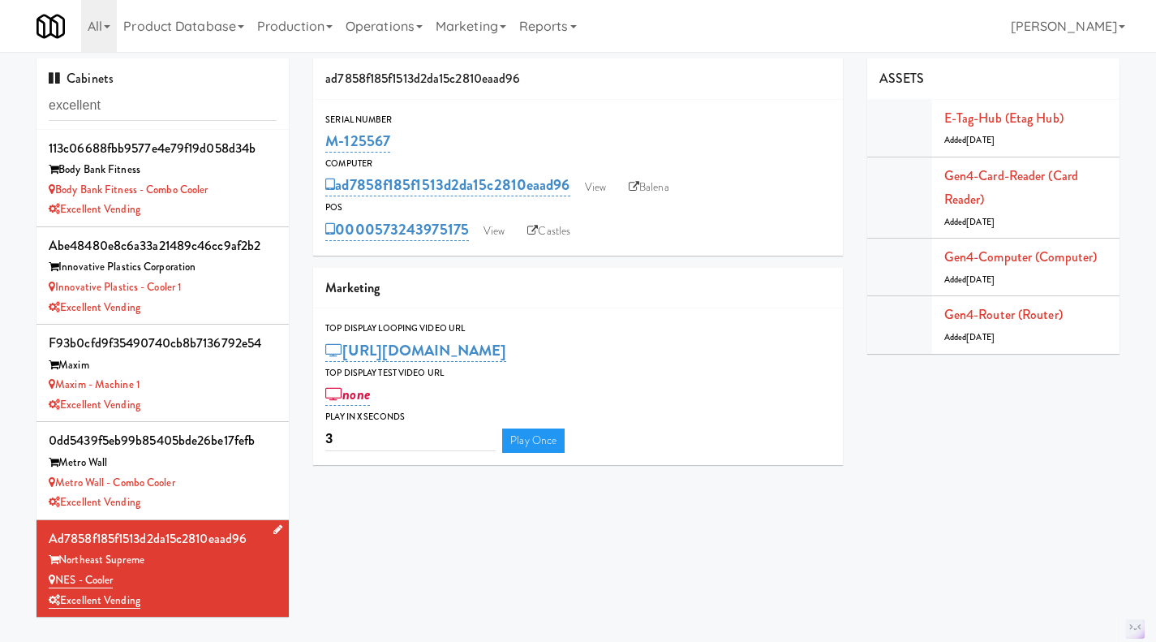
drag, startPoint x: 174, startPoint y: 560, endPoint x: 63, endPoint y: 559, distance: 110.3
click at [63, 559] on div "Northeast Supreme" at bounding box center [163, 560] width 228 height 20
copy div "Northeast Supreme"
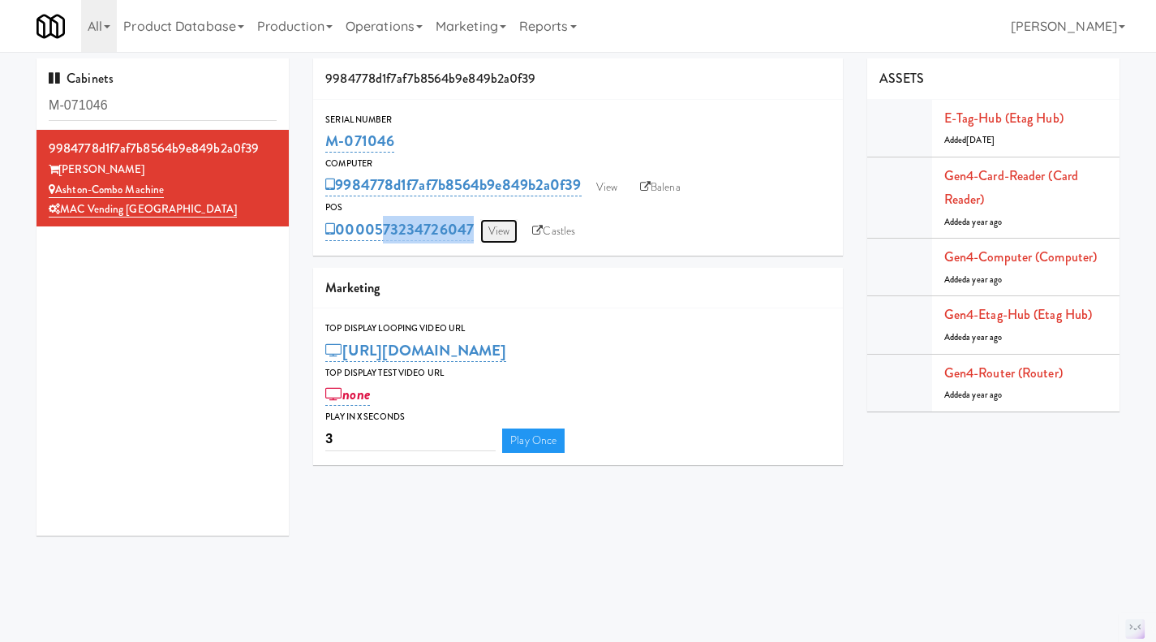
click at [503, 221] on link "View" at bounding box center [498, 231] width 37 height 24
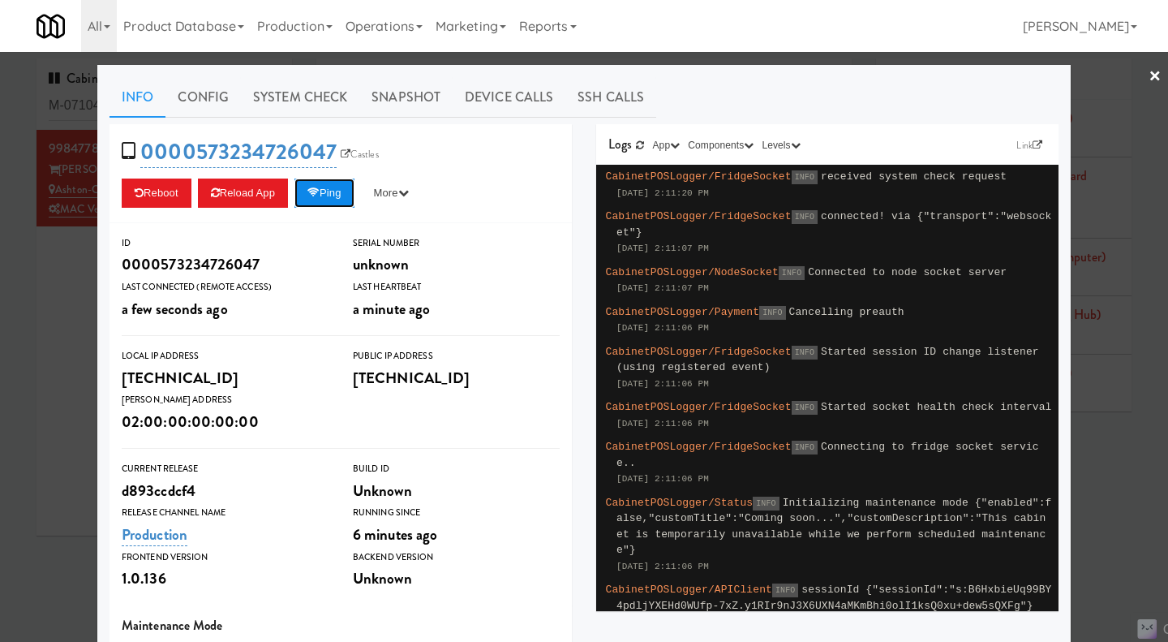
click at [339, 195] on button "Ping" at bounding box center [324, 192] width 60 height 29
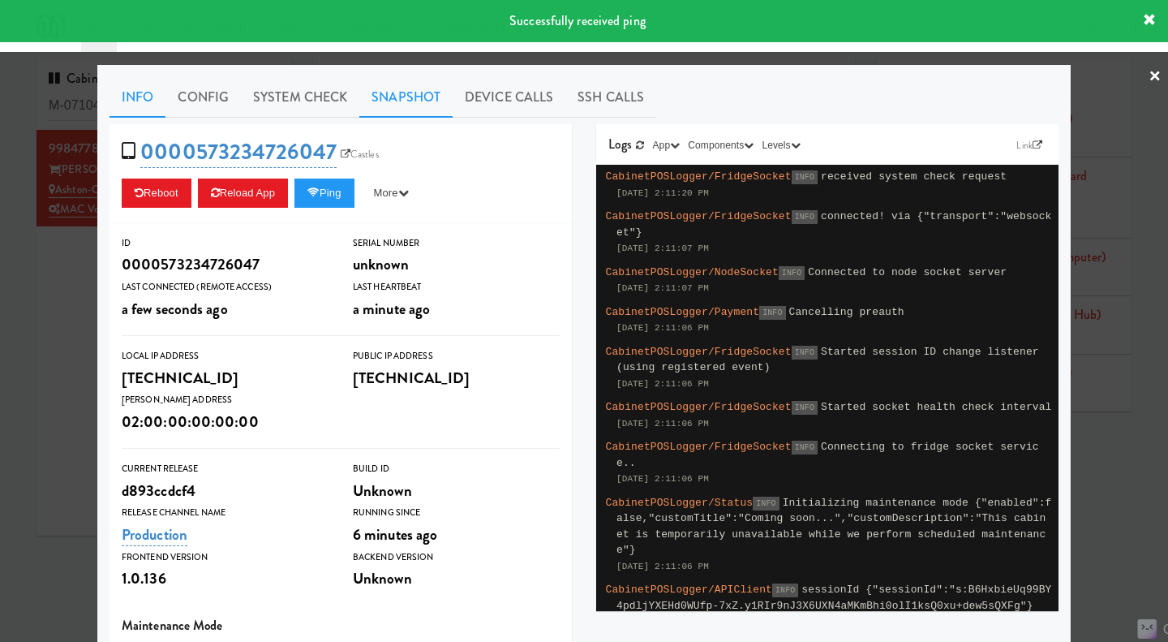
click at [428, 96] on link "Snapshot" at bounding box center [405, 97] width 93 height 41
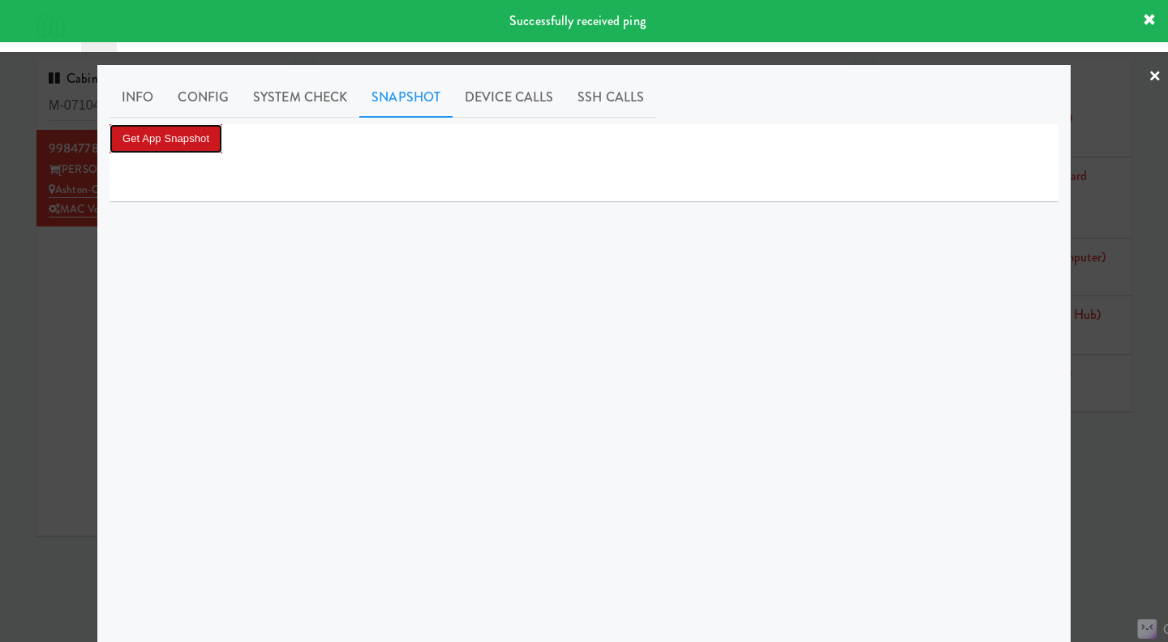
click at [170, 145] on button "Get App Snapshot" at bounding box center [166, 138] width 113 height 29
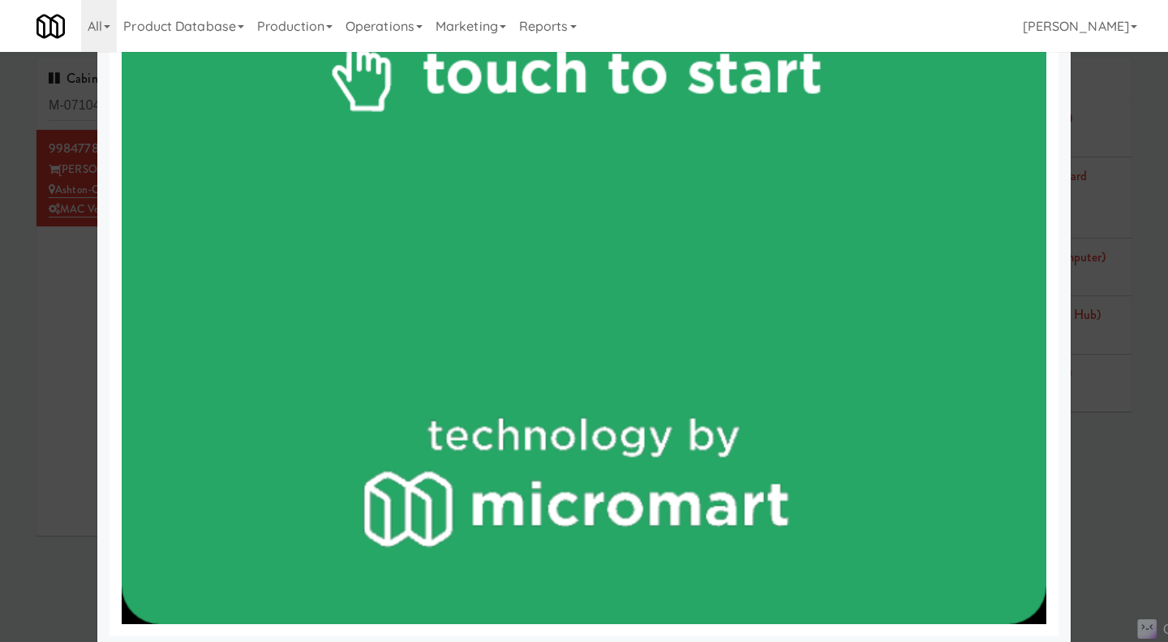
scroll to position [1192, 0]
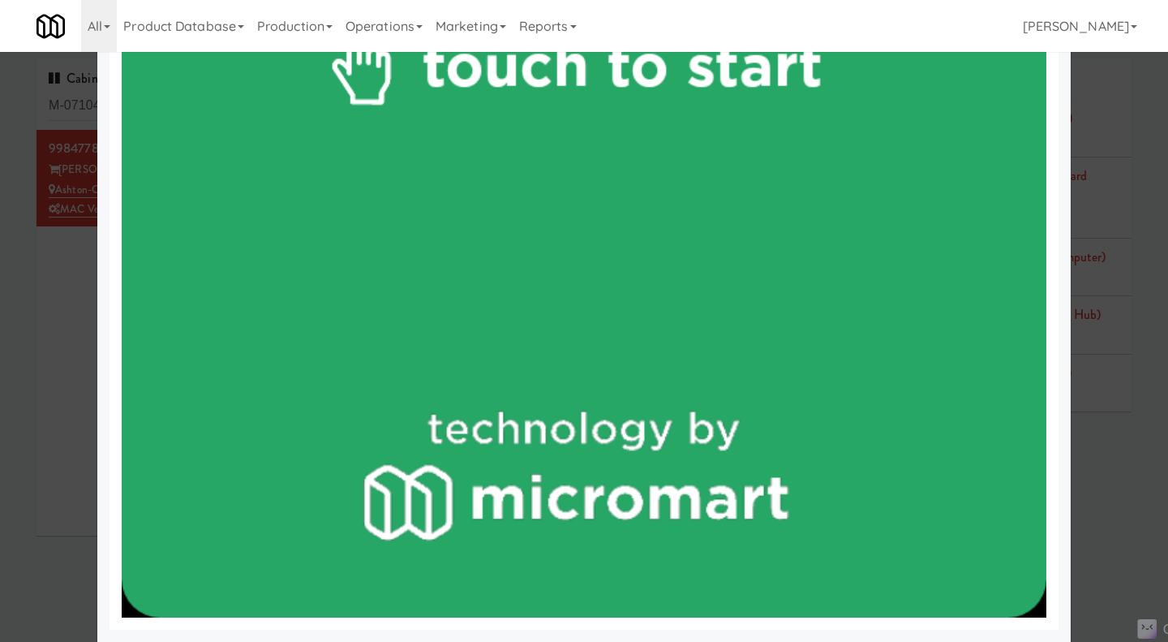
click at [54, 368] on div at bounding box center [584, 321] width 1168 height 642
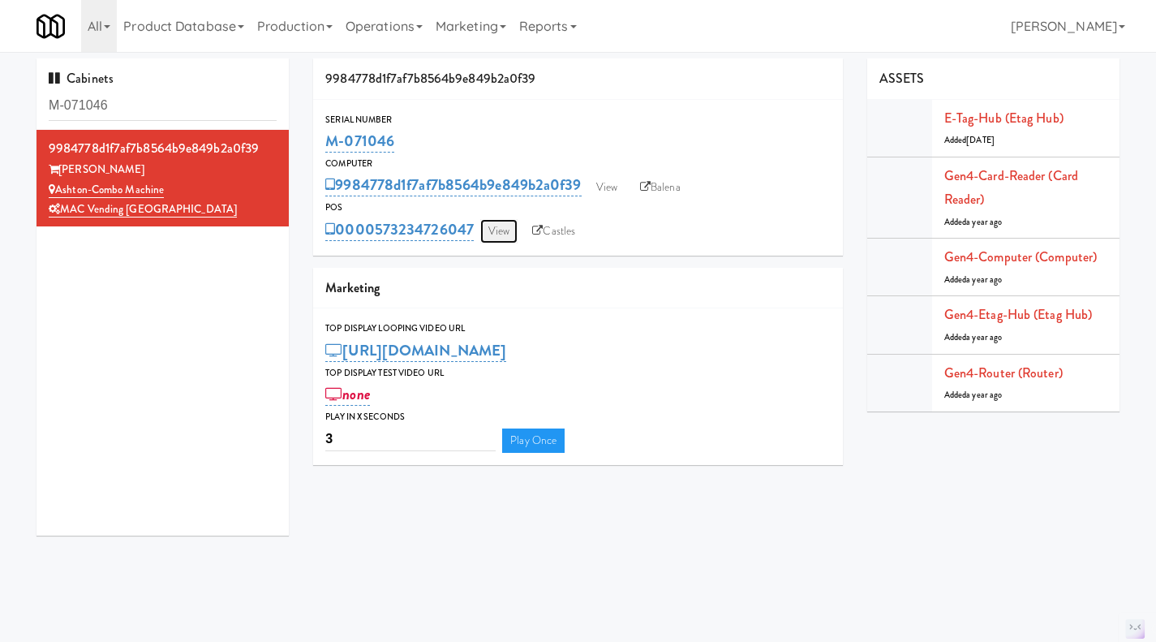
click at [502, 219] on link "View" at bounding box center [498, 231] width 37 height 24
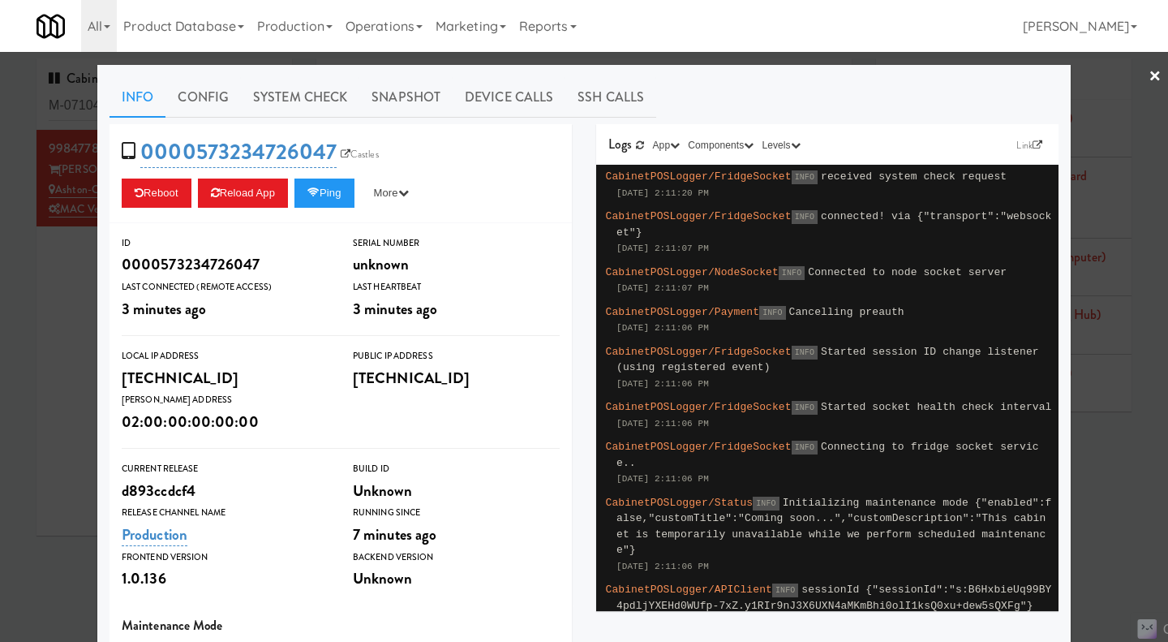
click at [73, 324] on div at bounding box center [584, 321] width 1168 height 642
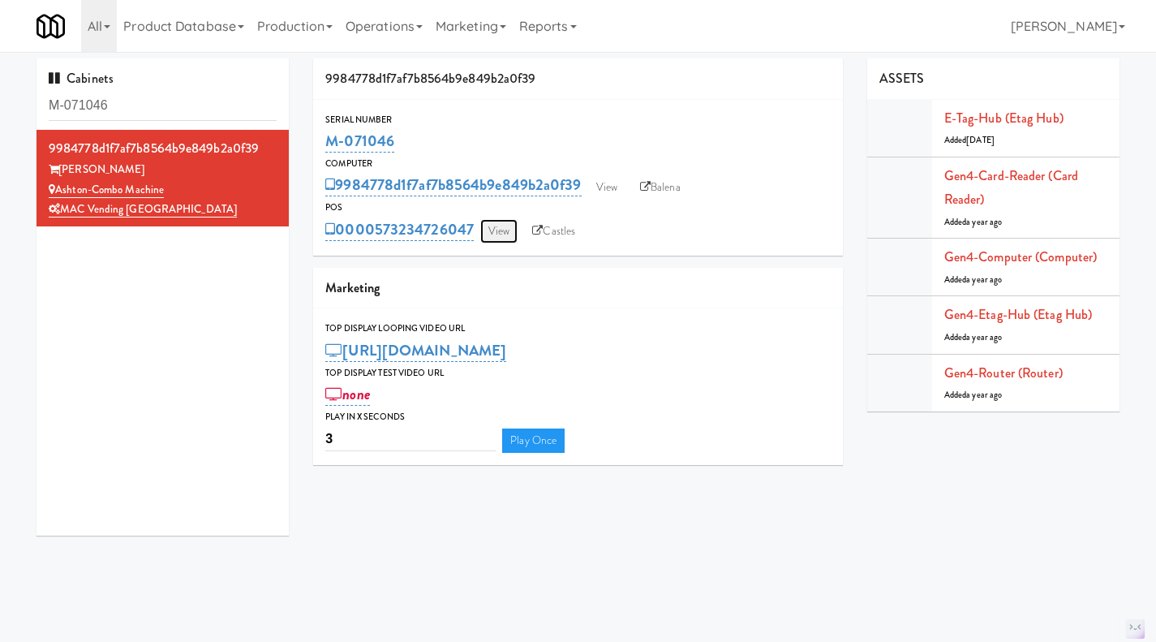
click at [500, 230] on link "View" at bounding box center [498, 231] width 37 height 24
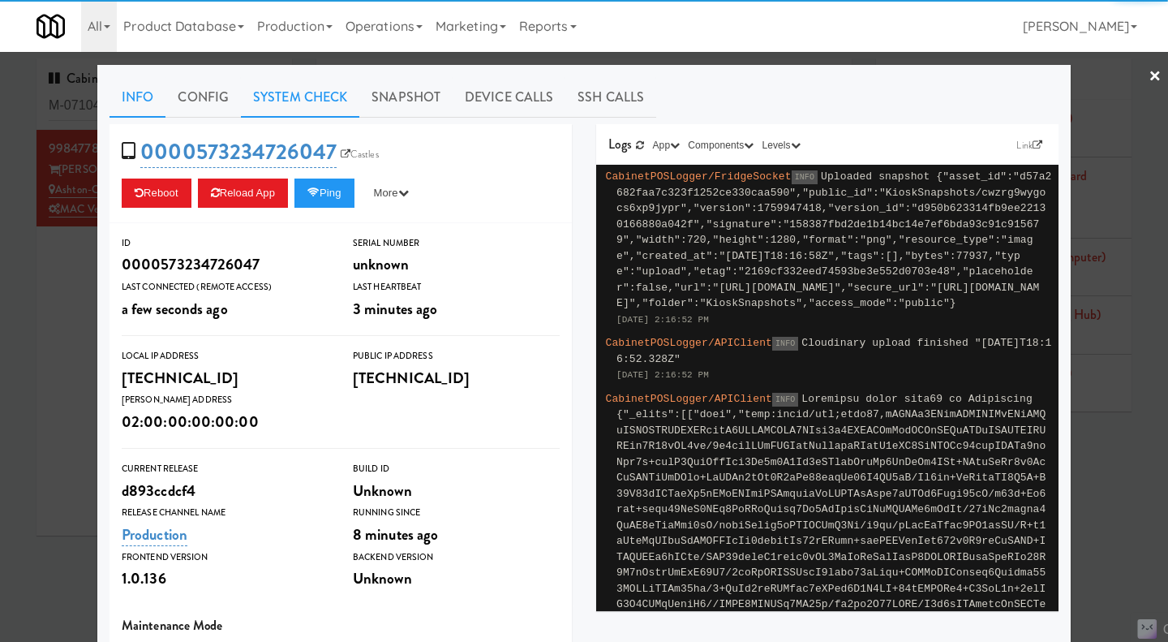
click at [287, 79] on link "System Check" at bounding box center [300, 97] width 118 height 41
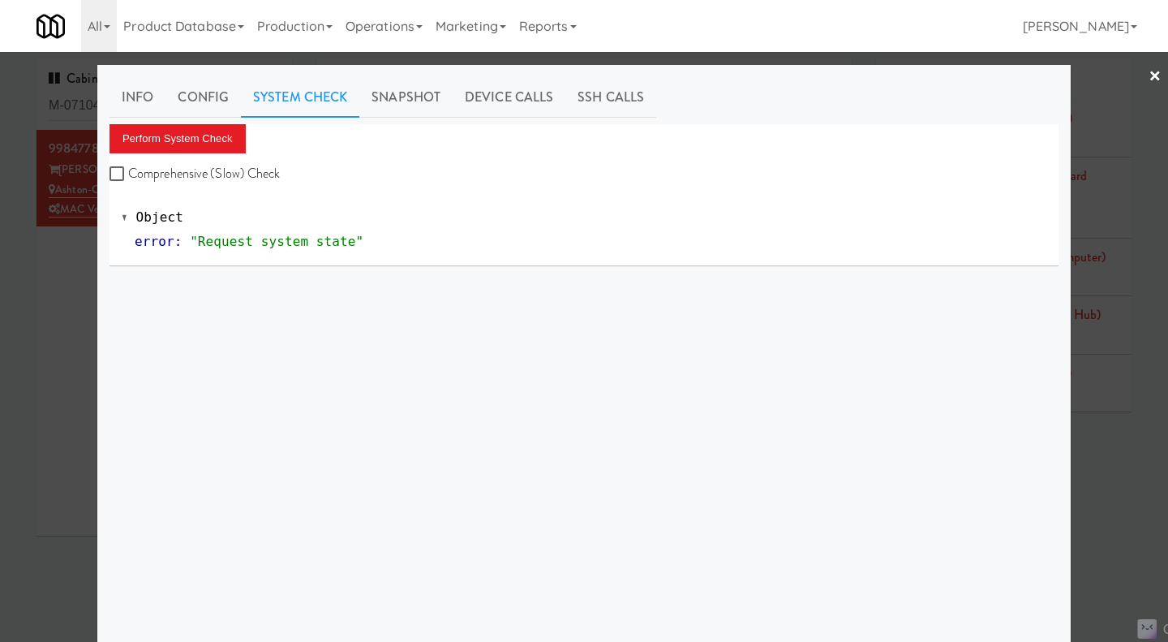
click at [221, 174] on label "Comprehensive (Slow) Check" at bounding box center [195, 173] width 171 height 24
click at [128, 174] on input "Comprehensive (Slow) Check" at bounding box center [119, 174] width 19 height 13
checkbox input "true"
drag, startPoint x: 193, startPoint y: 115, endPoint x: 200, endPoint y: 122, distance: 9.8
click at [194, 116] on link "Config" at bounding box center [202, 97] width 75 height 41
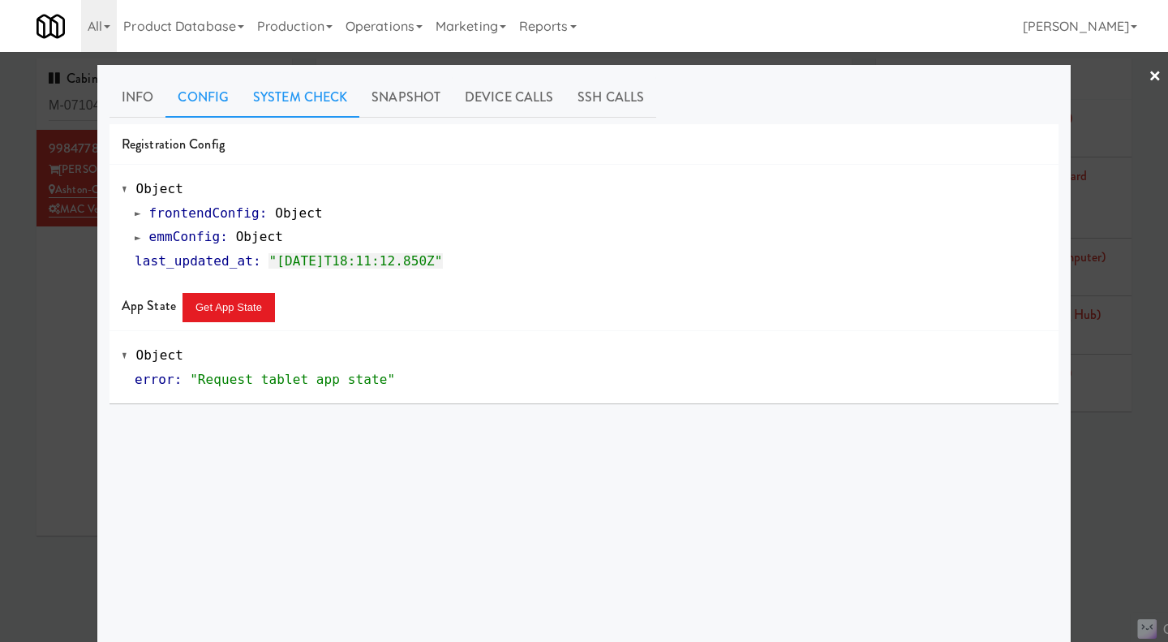
click at [273, 101] on link "System Check" at bounding box center [300, 97] width 118 height 41
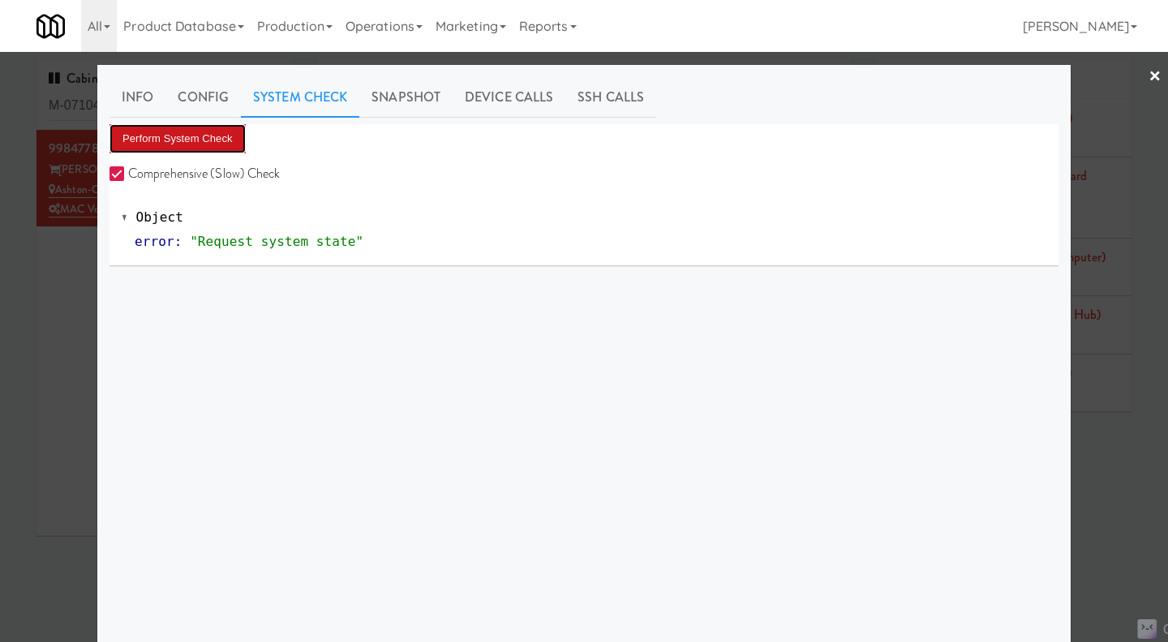
click at [205, 144] on button "Perform System Check" at bounding box center [178, 138] width 136 height 29
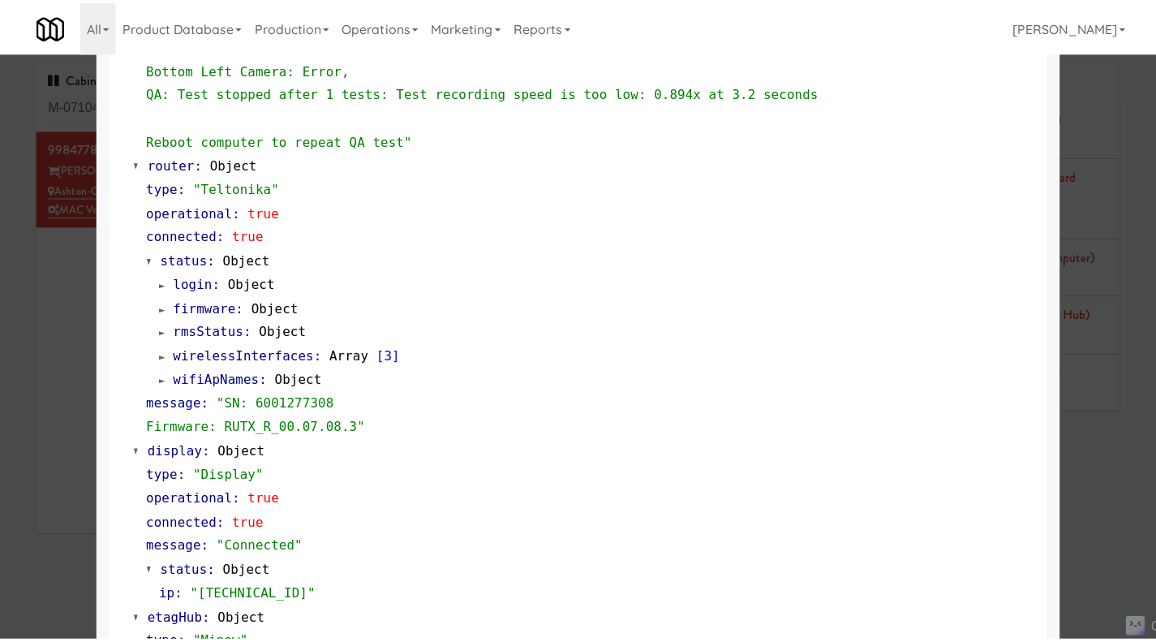
scroll to position [891, 0]
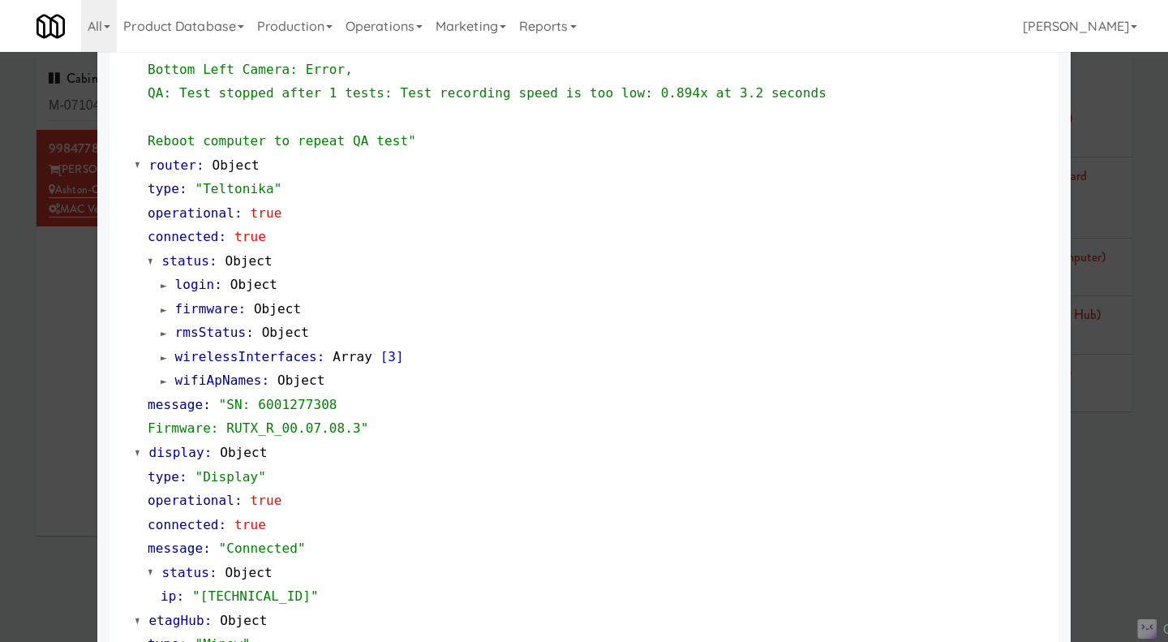
click at [71, 380] on div at bounding box center [584, 321] width 1168 height 642
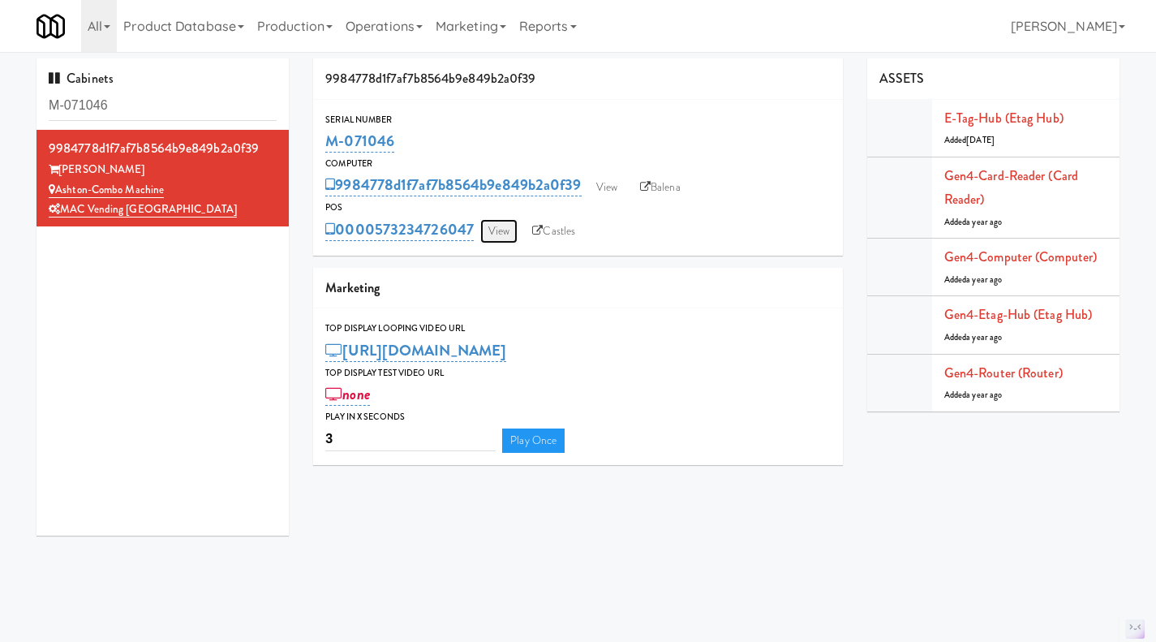
click at [498, 230] on link "View" at bounding box center [498, 231] width 37 height 24
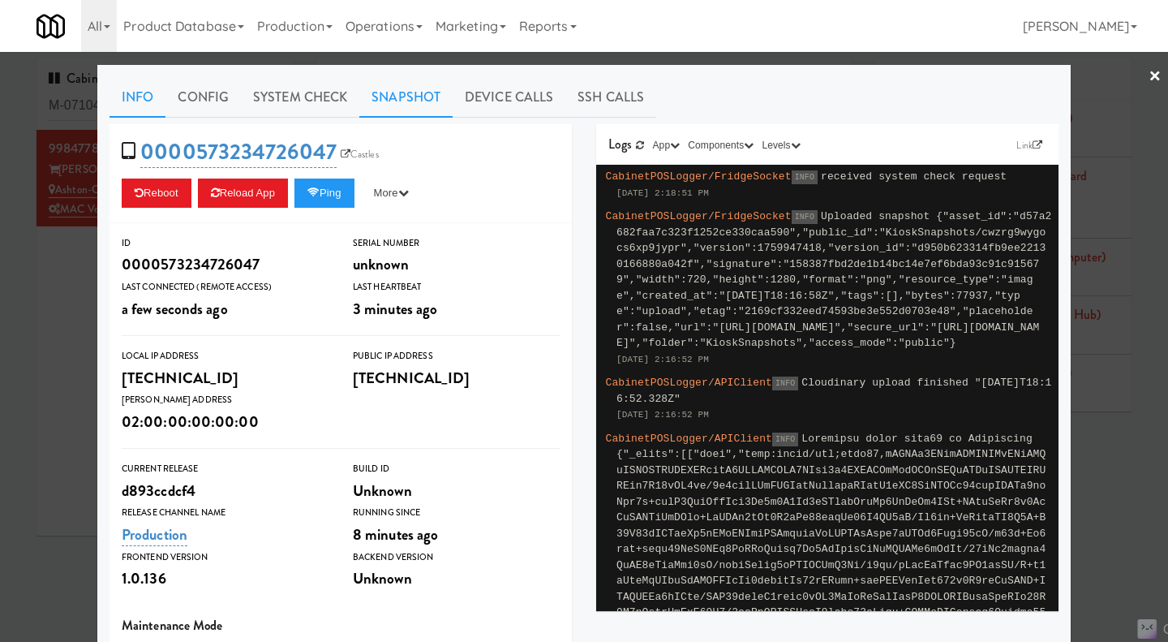
click at [413, 101] on link "Snapshot" at bounding box center [405, 97] width 93 height 41
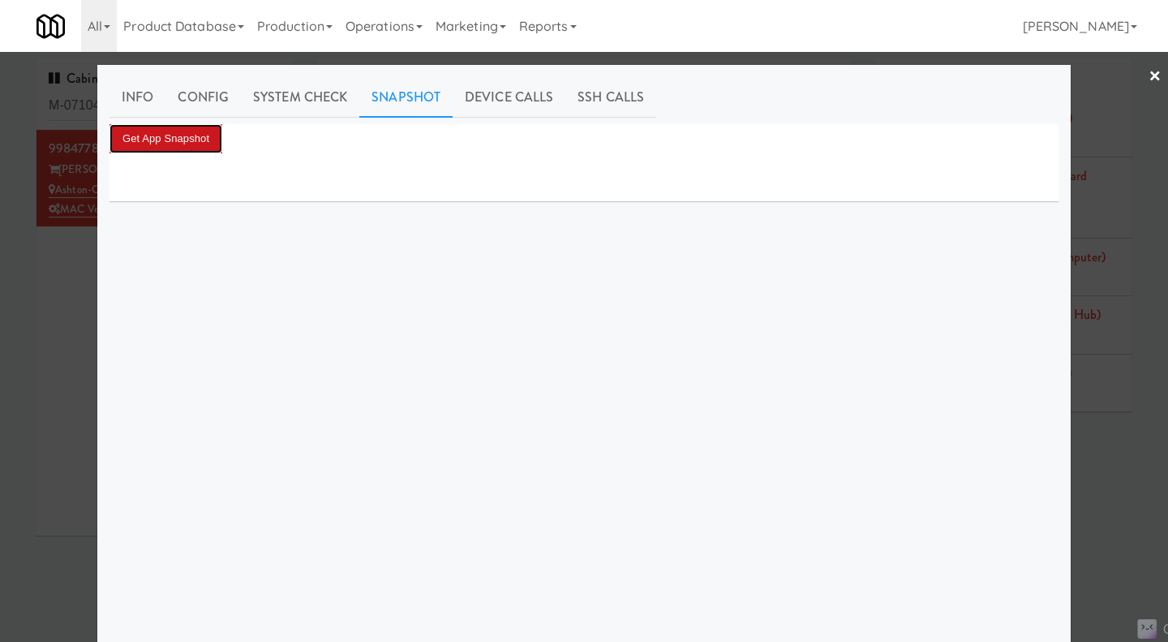
click at [160, 148] on button "Get App Snapshot" at bounding box center [166, 138] width 113 height 29
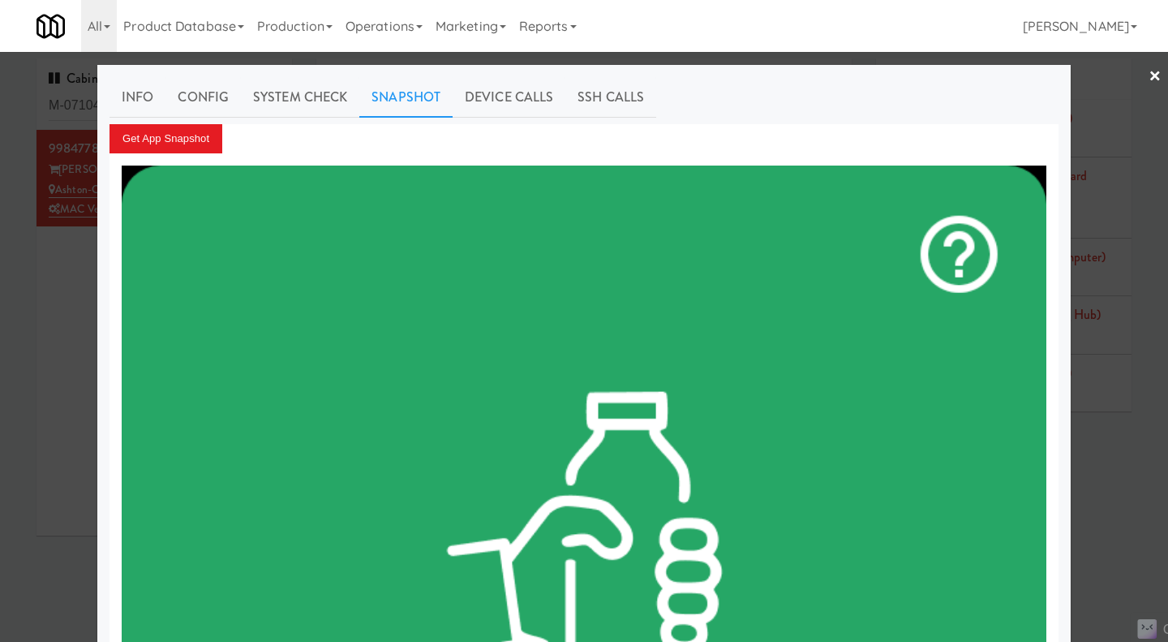
click at [75, 257] on div at bounding box center [584, 321] width 1168 height 642
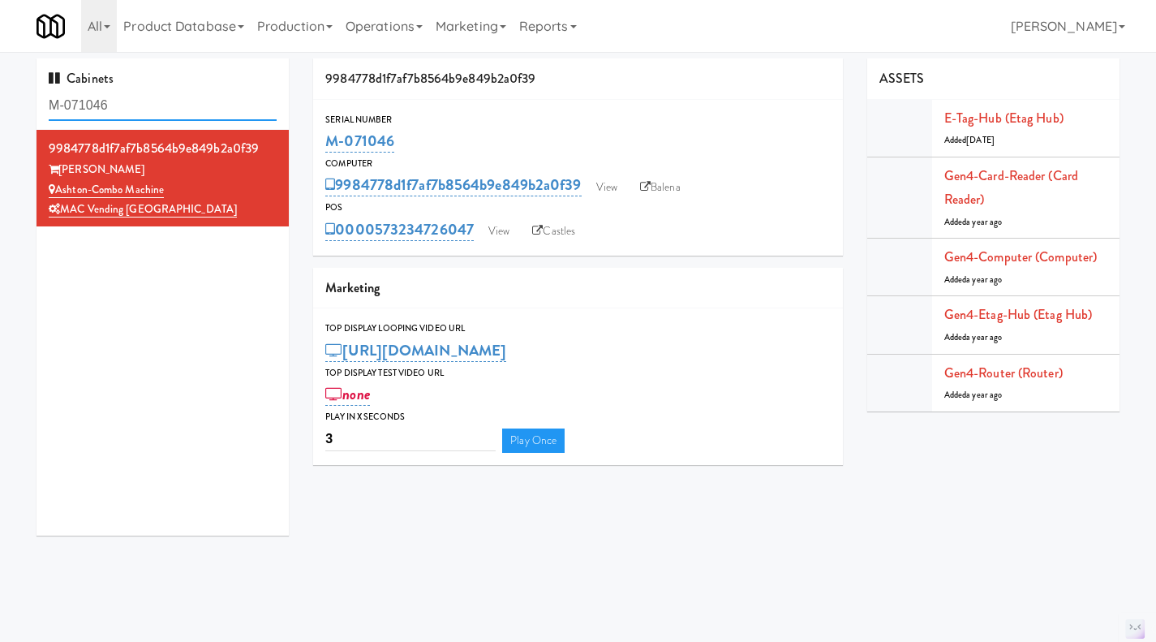
click at [106, 114] on input "M-071046" at bounding box center [163, 106] width 228 height 30
click at [105, 114] on input "M-071046" at bounding box center [163, 106] width 228 height 30
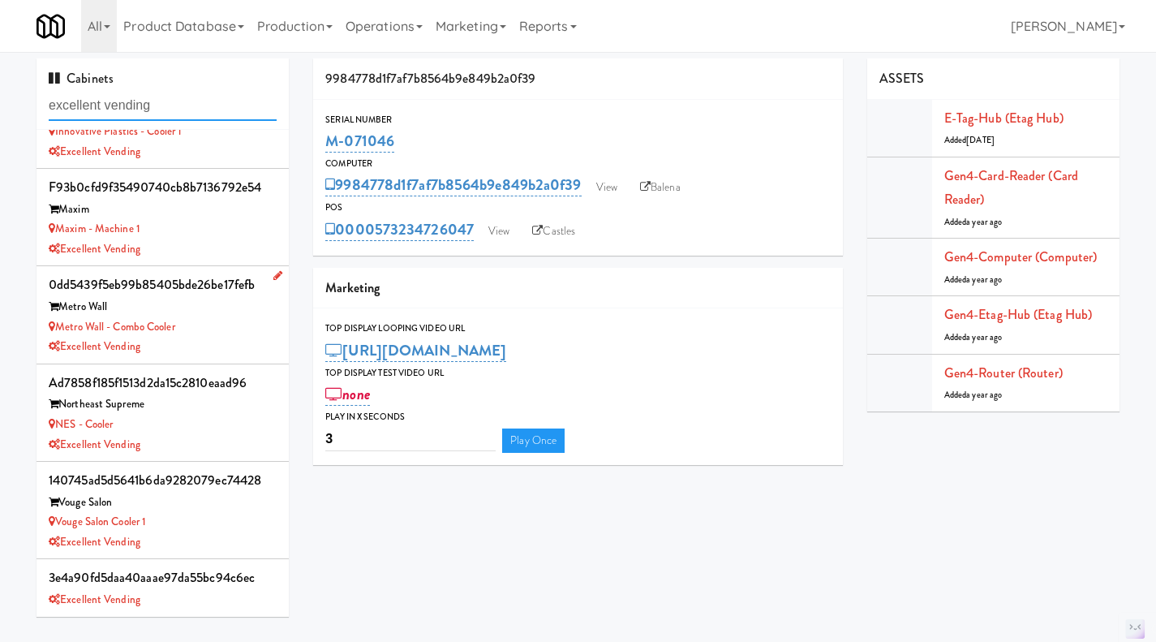
scroll to position [1, 0]
click at [139, 106] on input "excellent vending" at bounding box center [163, 105] width 228 height 30
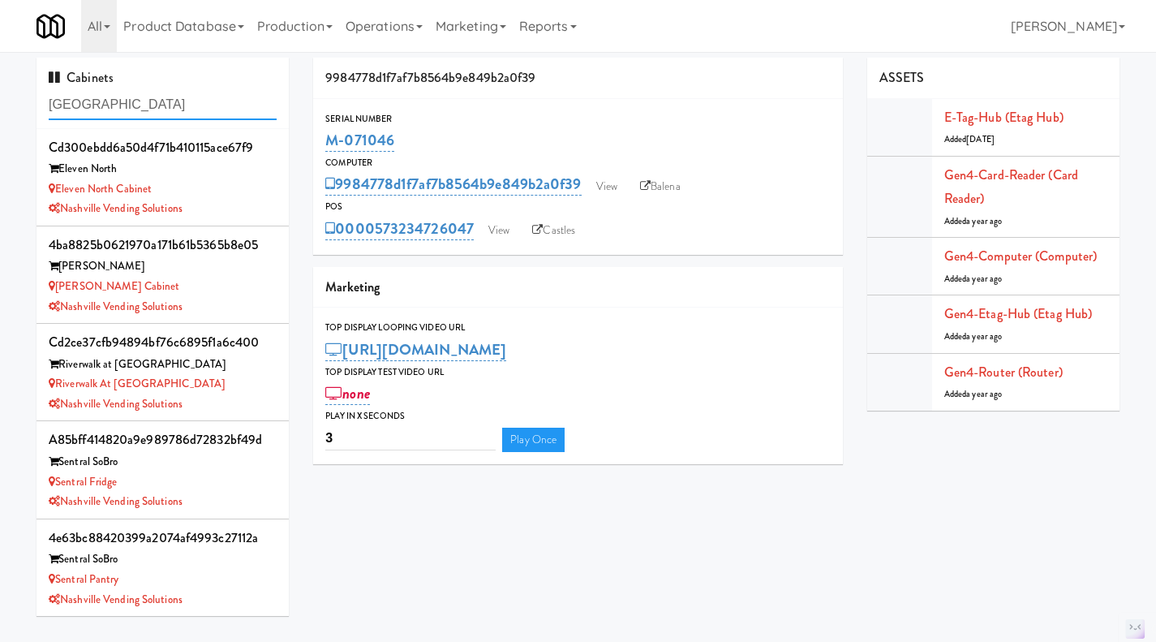
click at [131, 97] on input "nashville" at bounding box center [163, 105] width 228 height 30
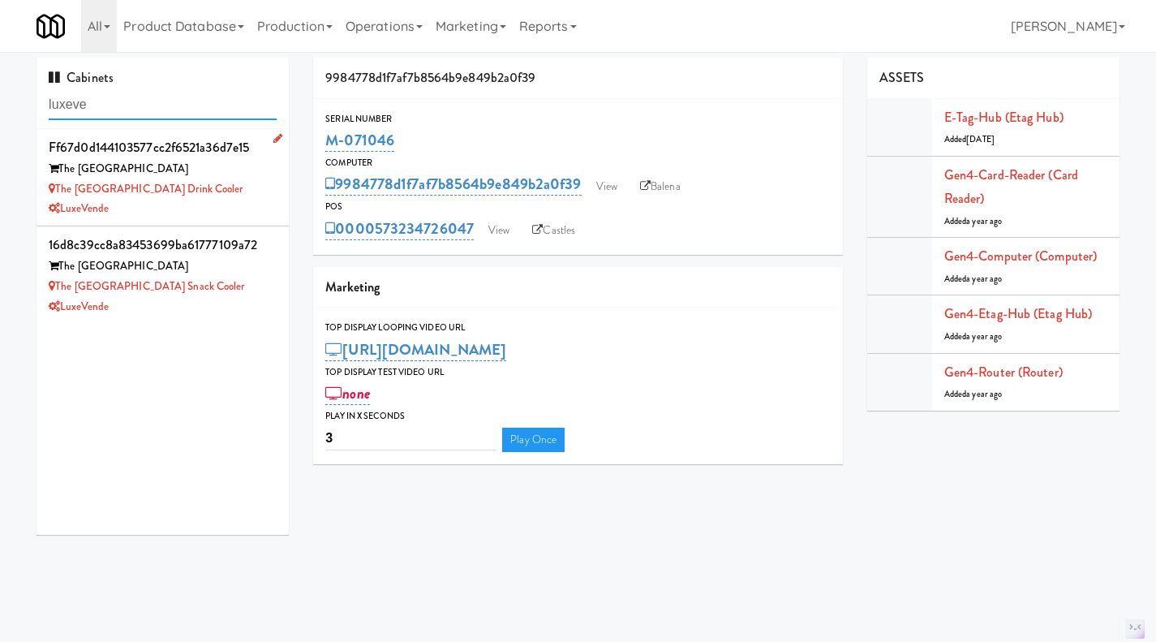
type input "luxeve"
drag, startPoint x: 176, startPoint y: 166, endPoint x: 63, endPoint y: 167, distance: 112.7
click at [63, 167] on div "The AVE Florham Park" at bounding box center [163, 169] width 228 height 20
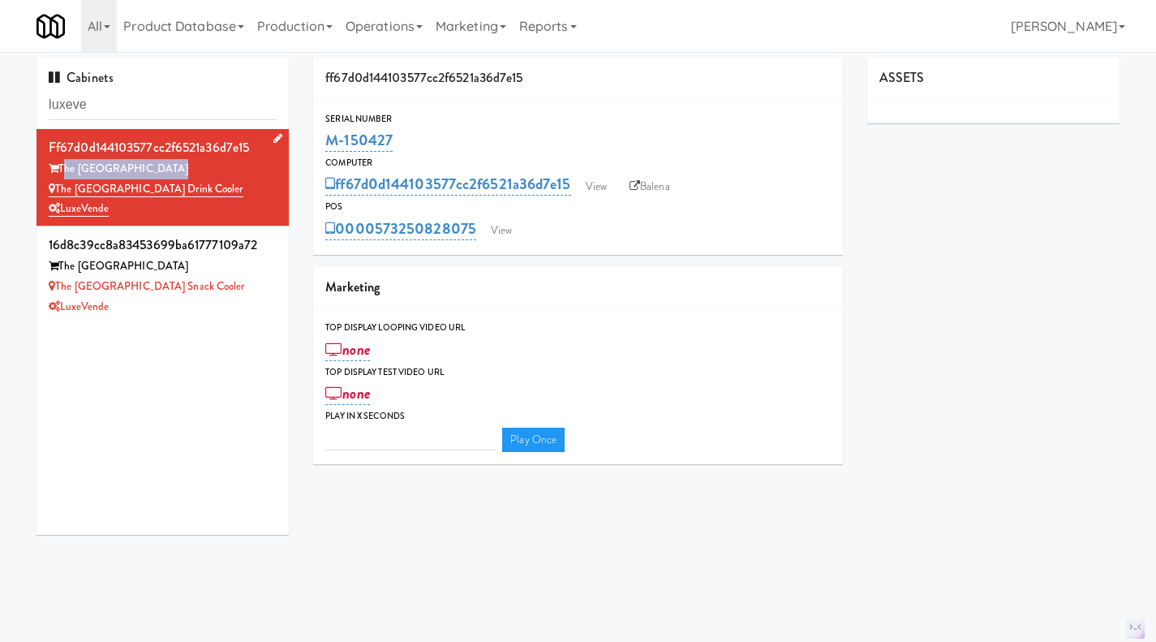
type input "3"
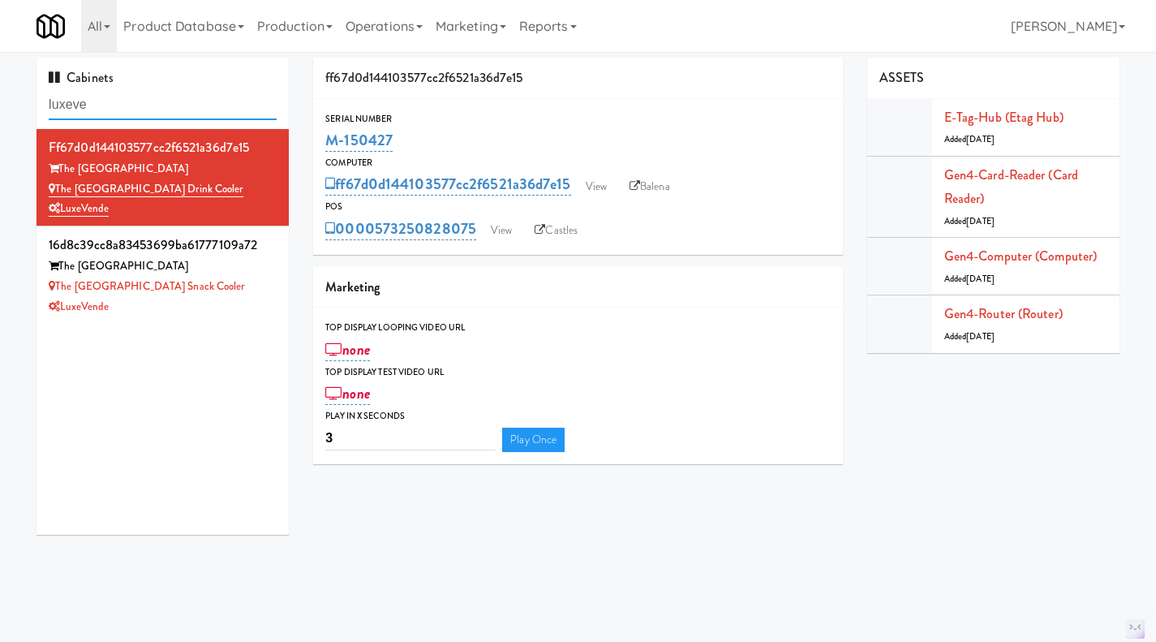
click at [172, 97] on input "luxeve" at bounding box center [163, 105] width 228 height 30
paste input "Park At Arlington Ridg"
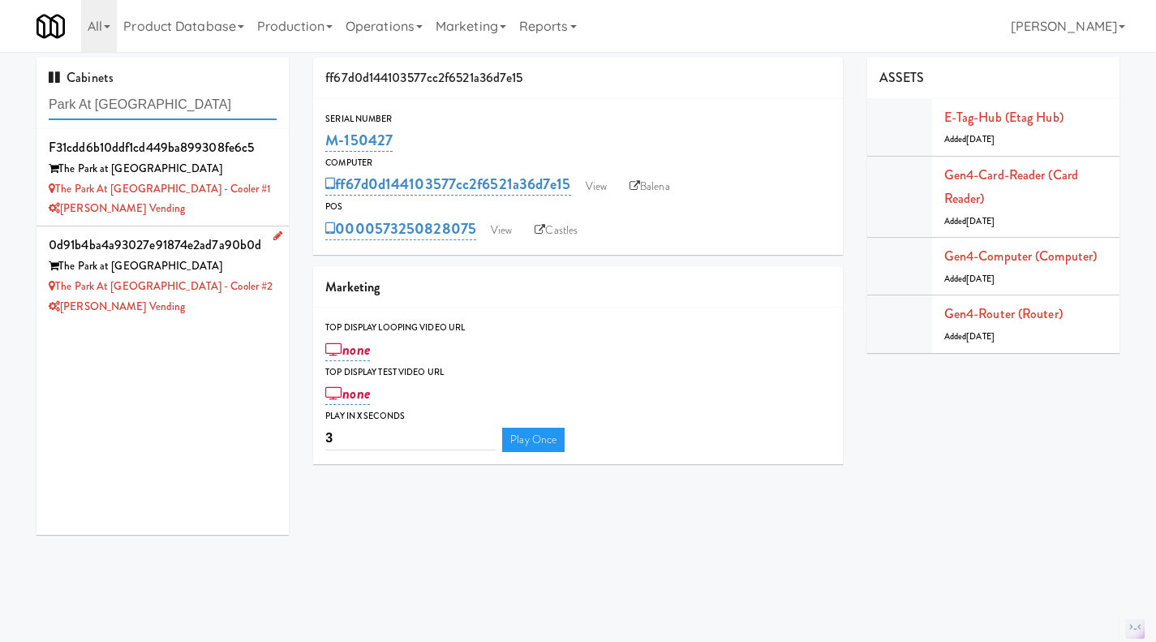
type input "Park At Arlington Ridge"
click at [258, 287] on div "The Park at Arlington Ridge - Cooler #2" at bounding box center [163, 287] width 228 height 20
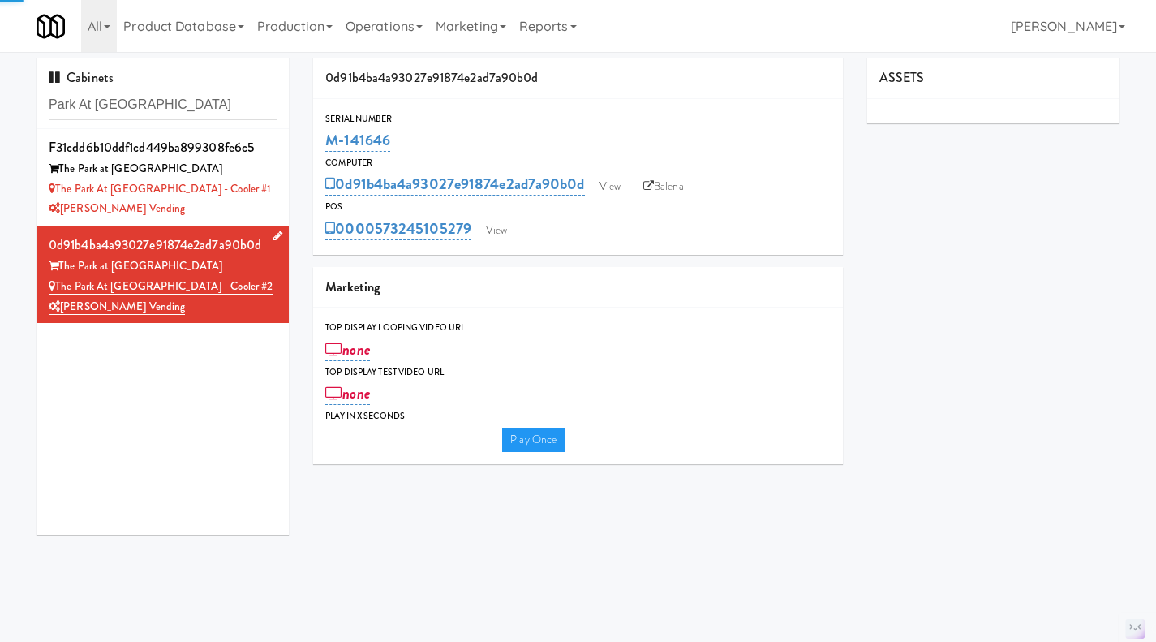
type input "3"
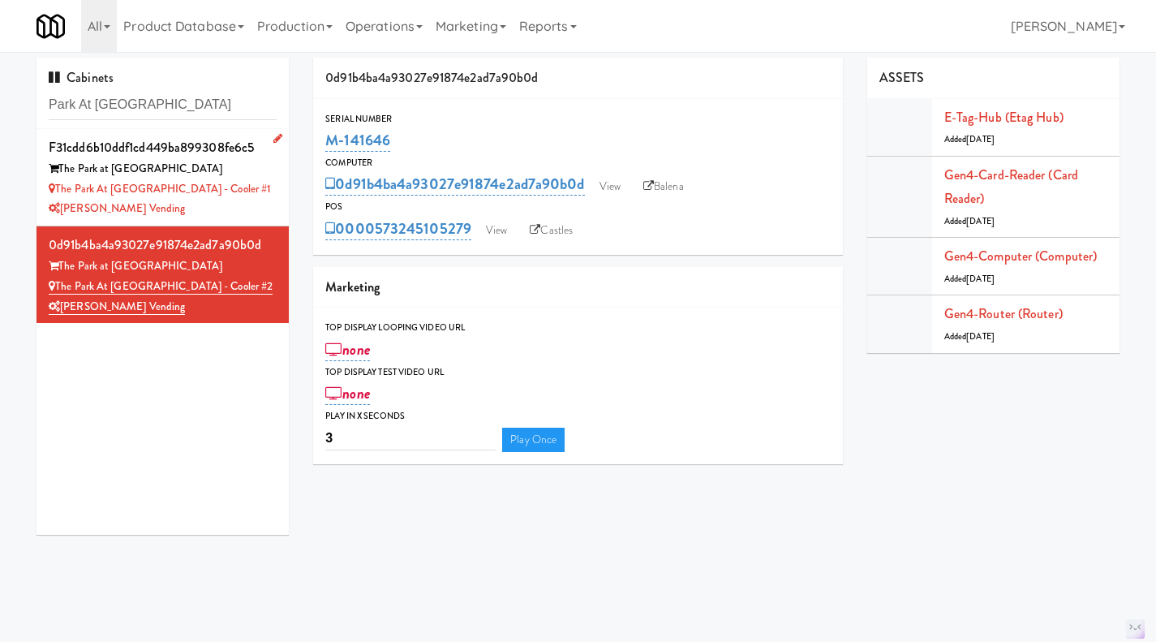
click at [275, 182] on li "f31cdd6b10ddf1cd449ba899308fe6c5 The Park at Arlington Ridge The Park at Arling…" at bounding box center [163, 177] width 252 height 97
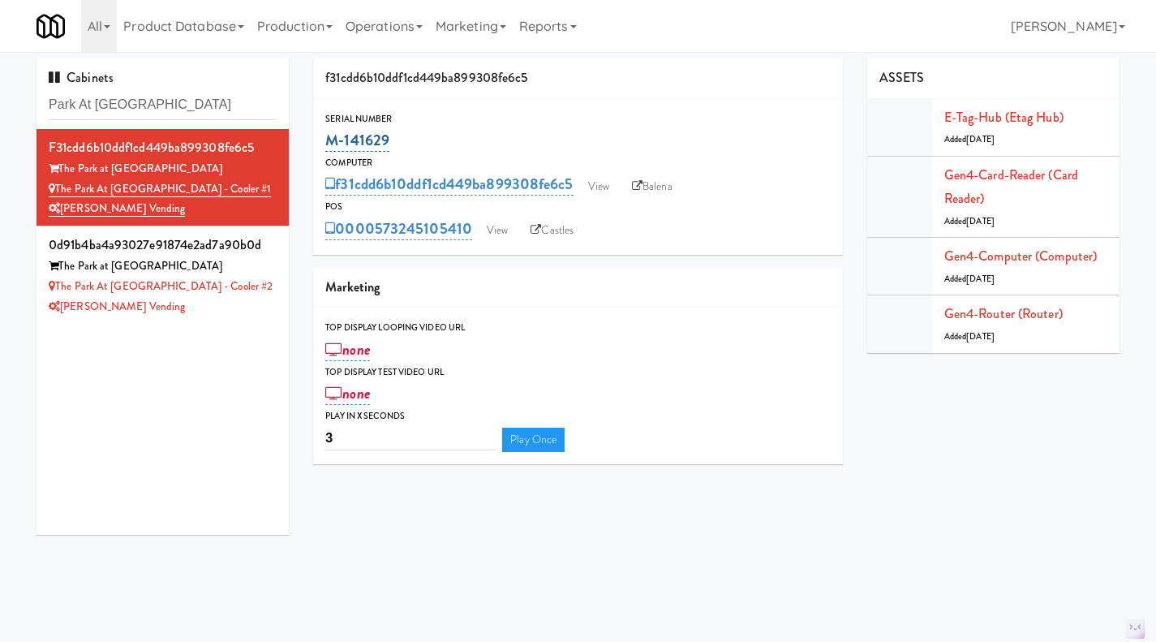
drag, startPoint x: 374, startPoint y: 148, endPoint x: 325, endPoint y: 146, distance: 48.7
click at [325, 146] on div "M-141629" at bounding box center [577, 141] width 505 height 28
copy link "M-141629"
drag, startPoint x: 238, startPoint y: 311, endPoint x: 273, endPoint y: 294, distance: 38.8
click at [238, 311] on div "[PERSON_NAME] Vending" at bounding box center [163, 307] width 228 height 20
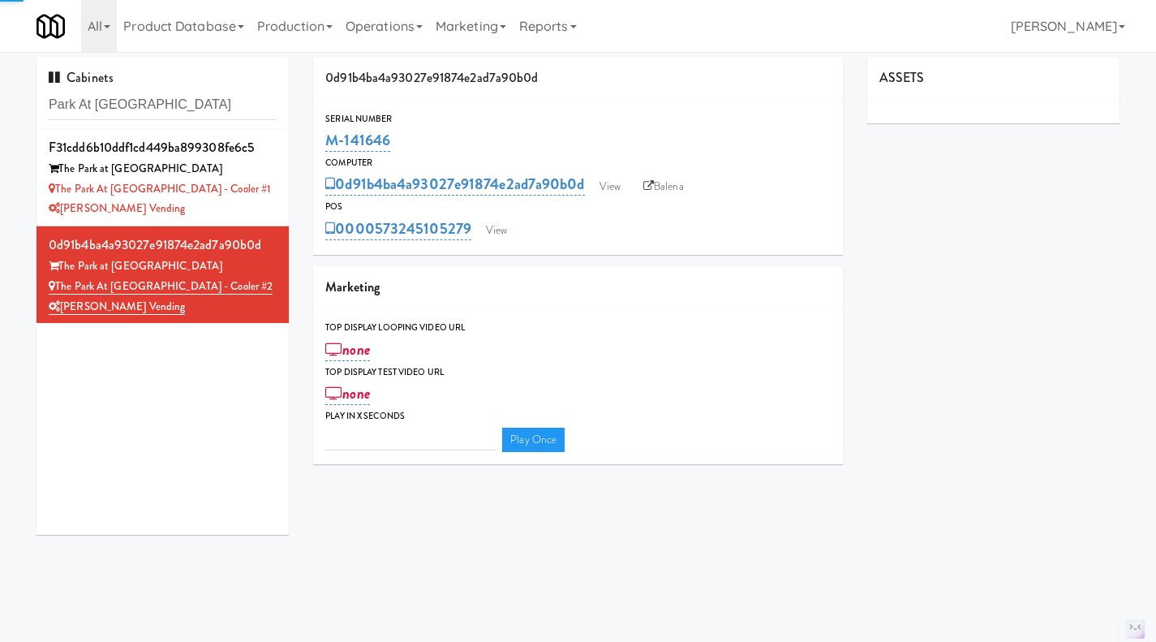
type input "3"
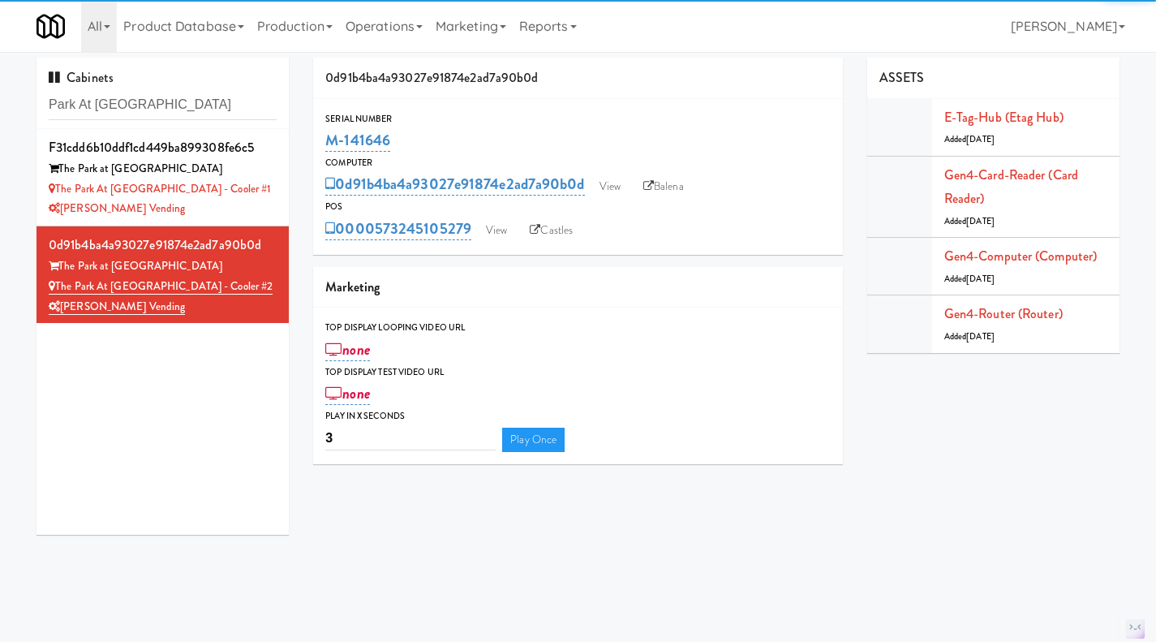
drag, startPoint x: 435, startPoint y: 134, endPoint x: 324, endPoint y: 138, distance: 111.2
click at [324, 138] on div "Serial Number M-141646" at bounding box center [578, 133] width 530 height 44
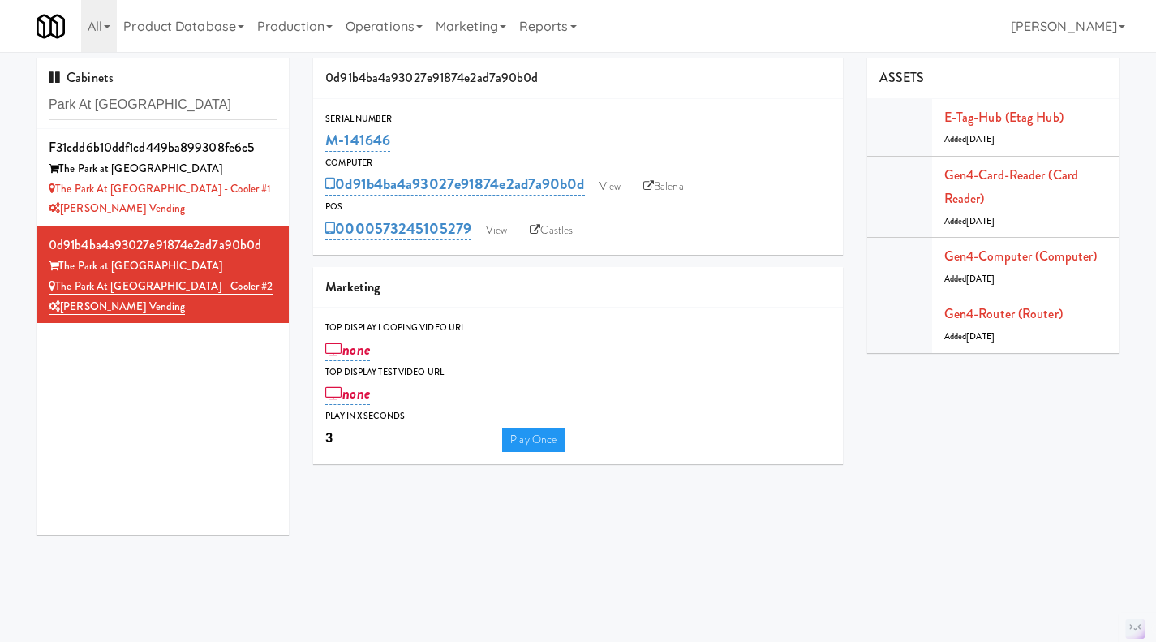
copy link "M-141646"
